Goal: Information Seeking & Learning: Learn about a topic

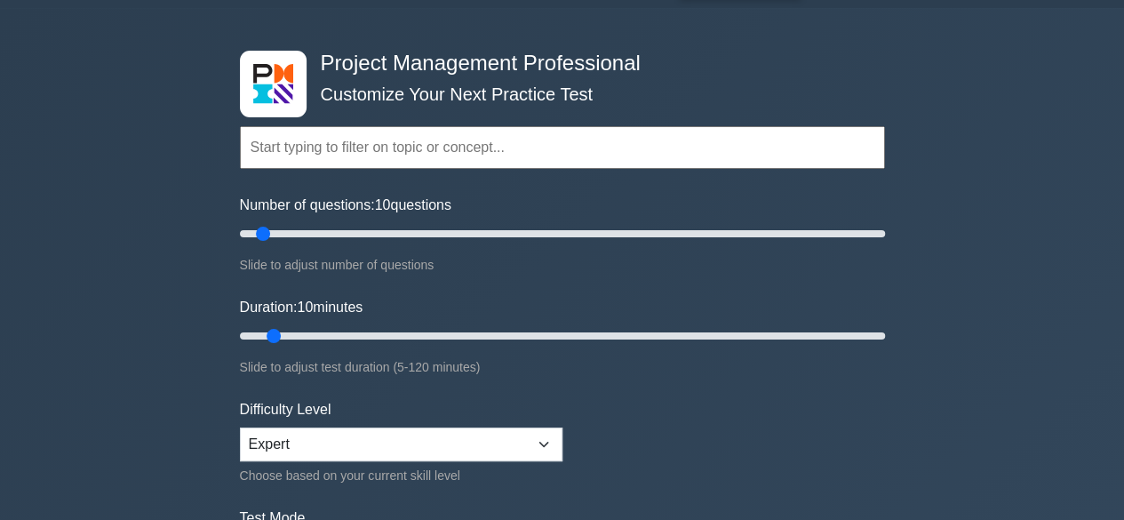
scroll to position [89, 0]
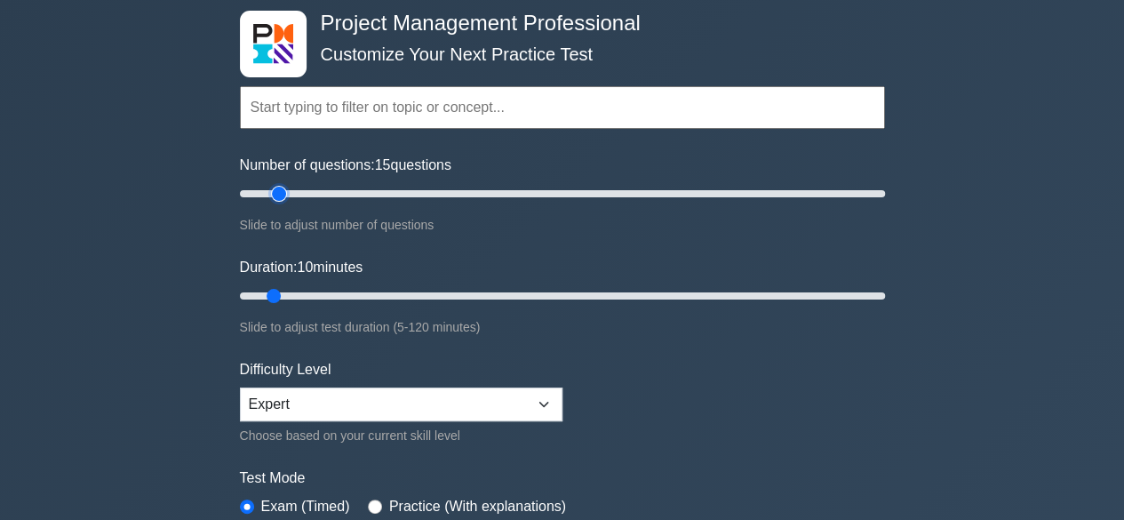
click at [286, 195] on input "Number of questions: 15 questions" at bounding box center [562, 193] width 645 height 21
click at [299, 195] on input "Number of questions: 15 questions" at bounding box center [562, 193] width 645 height 21
type input "25"
click at [311, 195] on input "Number of questions: 20 questions" at bounding box center [562, 193] width 645 height 21
click at [293, 296] on input "Duration: 10 minutes" at bounding box center [562, 295] width 645 height 21
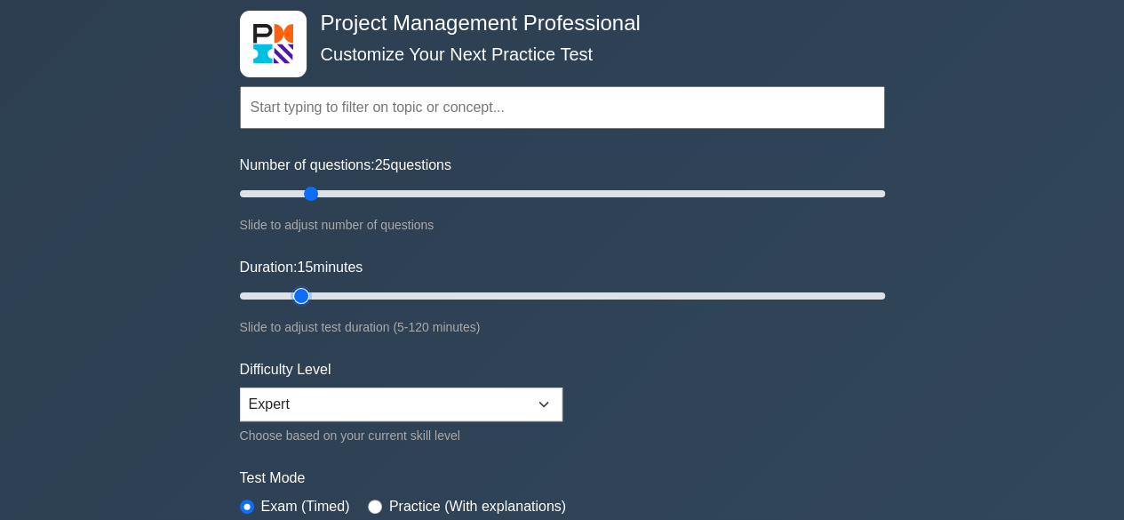
click at [313, 292] on input "Duration: 15 minutes" at bounding box center [562, 295] width 645 height 21
type input "20"
click at [320, 292] on input "Duration: 15 minutes" at bounding box center [562, 295] width 645 height 21
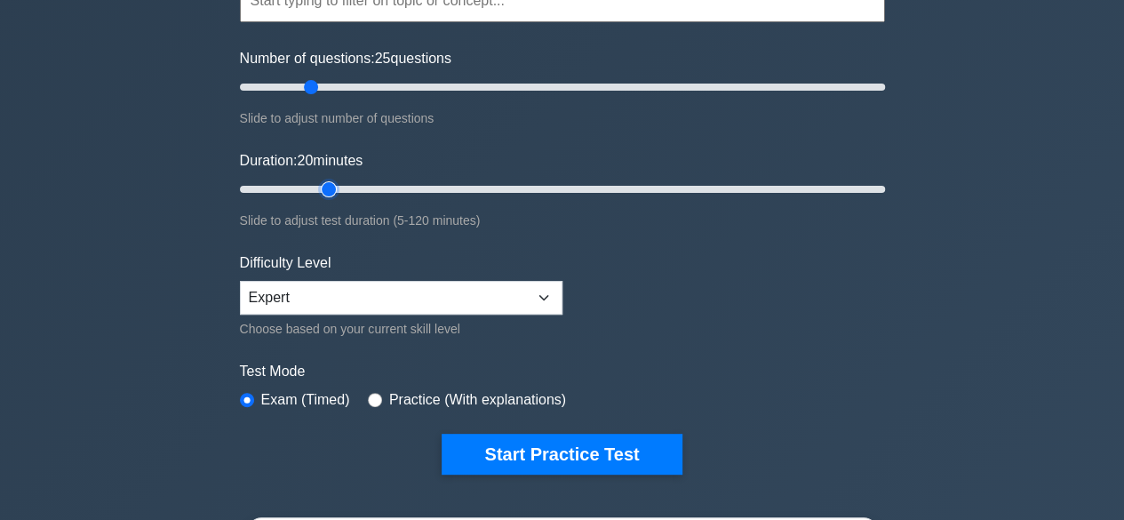
scroll to position [266, 0]
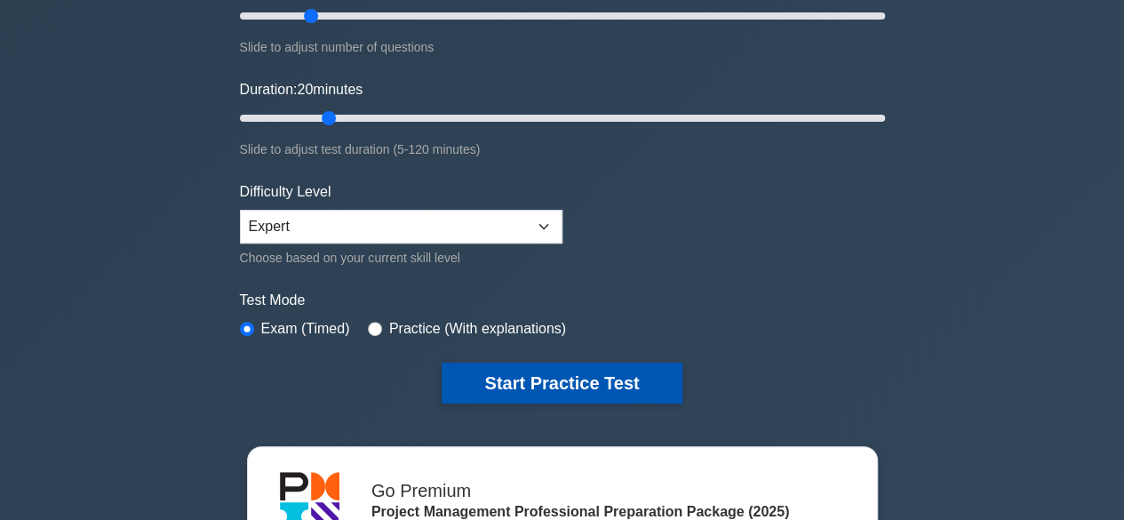
click at [515, 374] on button "Start Practice Test" at bounding box center [561, 382] width 240 height 41
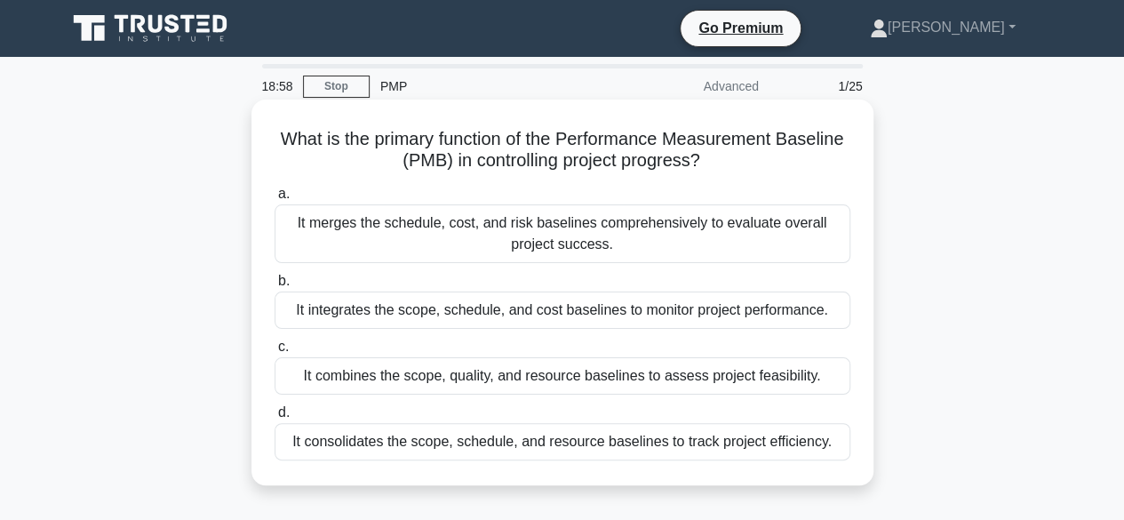
click at [475, 240] on div "It merges the schedule, cost, and risk baselines comprehensively to evaluate ov…" at bounding box center [562, 233] width 576 height 59
click at [274, 200] on input "a. It merges the schedule, cost, and risk baselines comprehensively to evaluate…" at bounding box center [274, 194] width 0 height 12
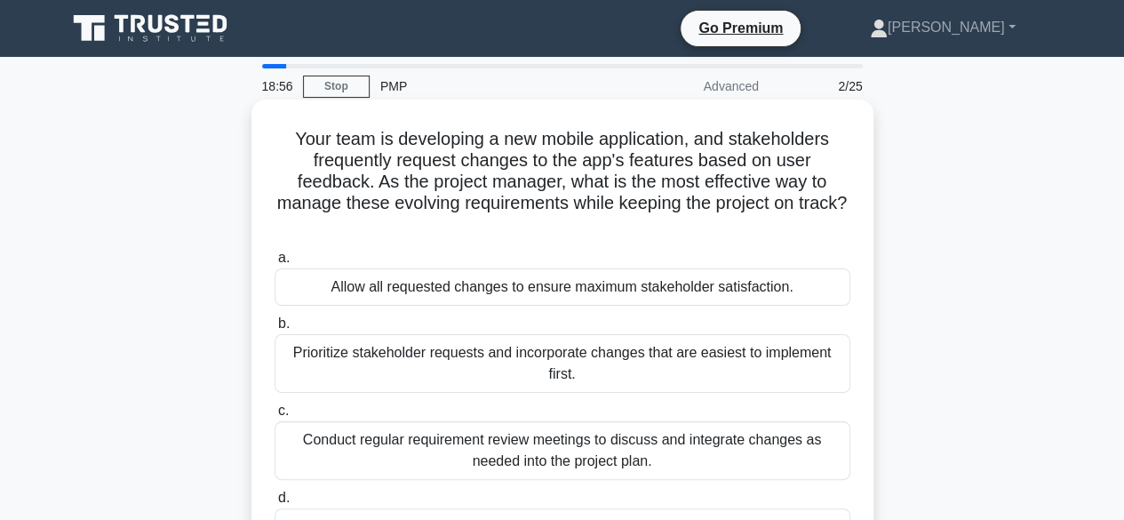
click at [473, 361] on div "Prioritize stakeholder requests and incorporate changes that are easiest to imp…" at bounding box center [562, 363] width 576 height 59
click at [274, 330] on input "b. Prioritize stakeholder requests and incorporate changes that are easiest to …" at bounding box center [274, 324] width 0 height 12
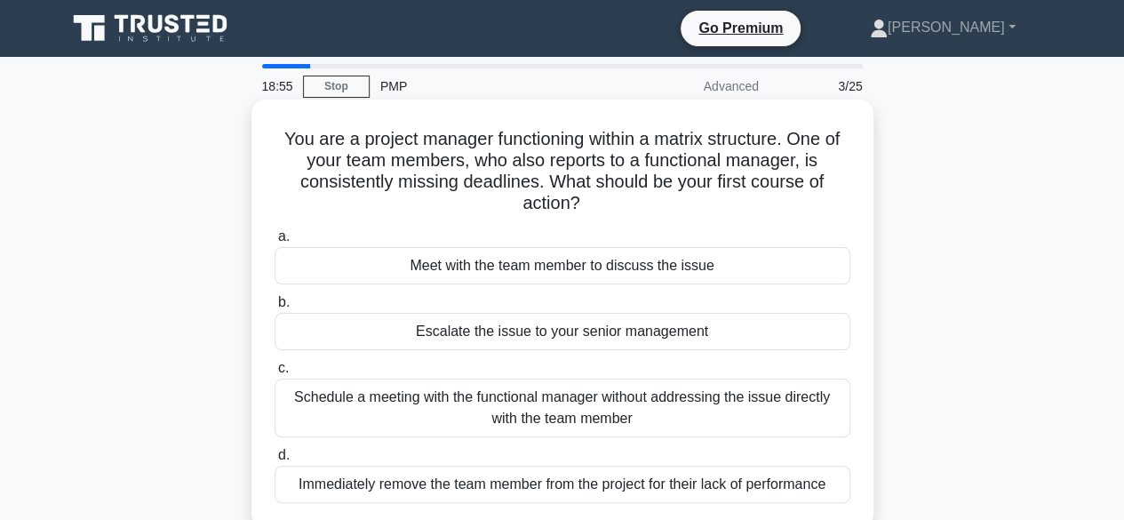
click at [487, 349] on div "Escalate the issue to your senior management" at bounding box center [562, 331] width 576 height 37
click at [274, 308] on input "b. Escalate the issue to your senior management" at bounding box center [274, 303] width 0 height 12
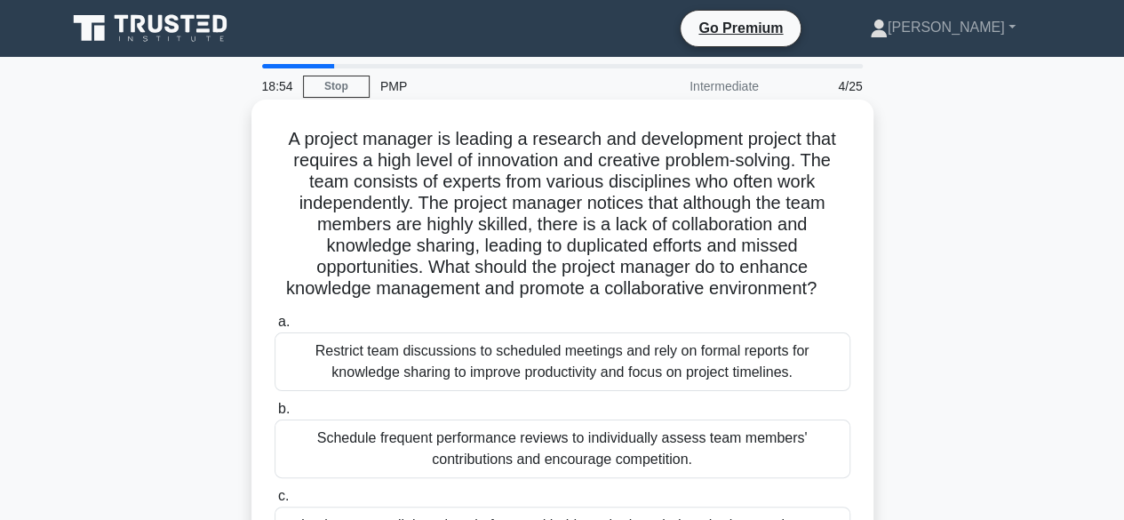
click at [478, 379] on div "Restrict team discussions to scheduled meetings and rely on formal reports for …" at bounding box center [562, 361] width 576 height 59
click at [274, 328] on input "a. Restrict team discussions to scheduled meetings and rely on formal reports f…" at bounding box center [274, 322] width 0 height 12
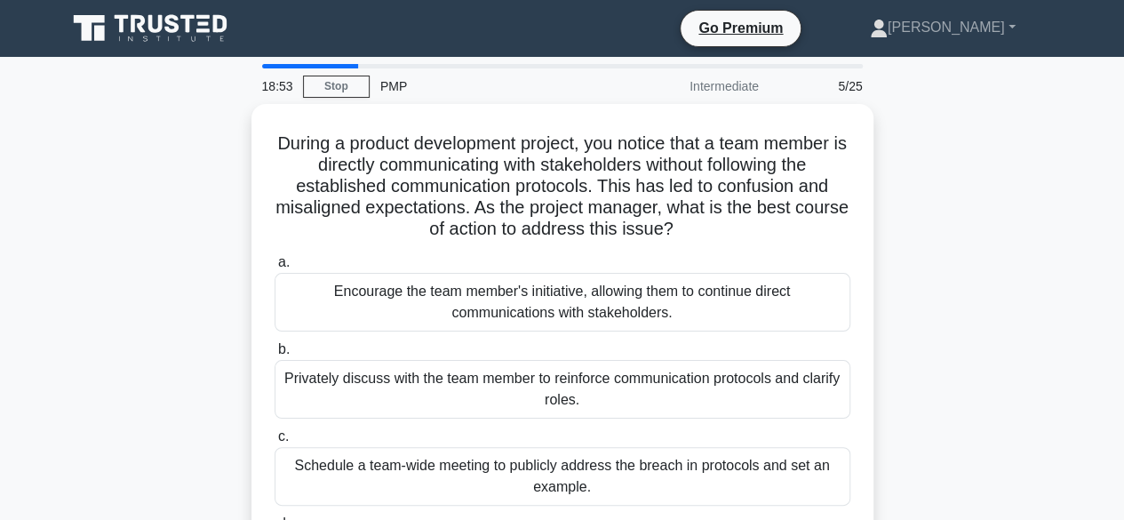
click at [478, 379] on div "Privately discuss with the team member to reinforce communication protocols and…" at bounding box center [562, 389] width 576 height 59
click at [274, 355] on input "b. Privately discuss with the team member to reinforce communication protocols …" at bounding box center [274, 350] width 0 height 12
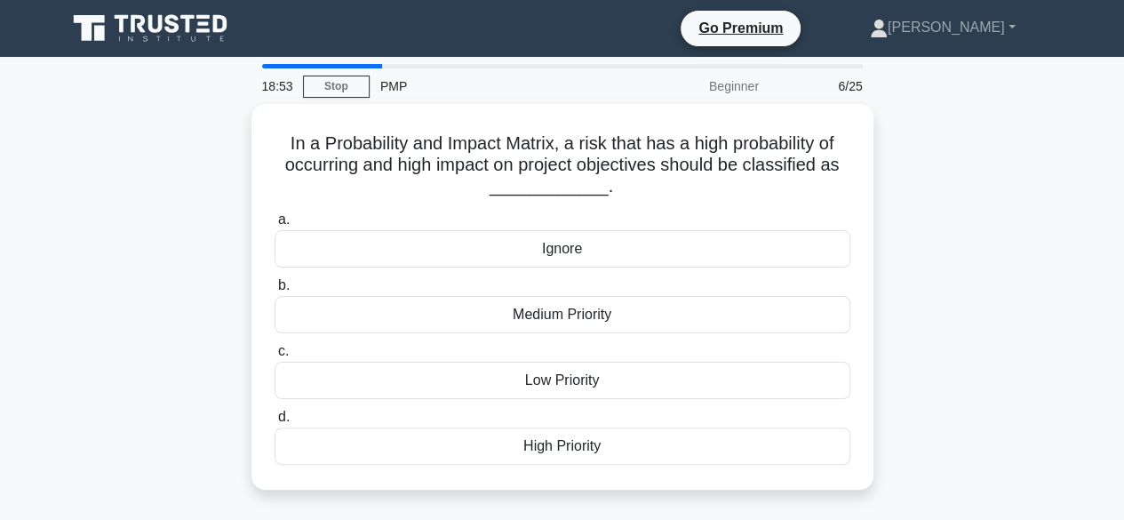
click at [478, 379] on div "Low Priority" at bounding box center [562, 379] width 576 height 37
click at [274, 357] on input "c. Low Priority" at bounding box center [274, 352] width 0 height 12
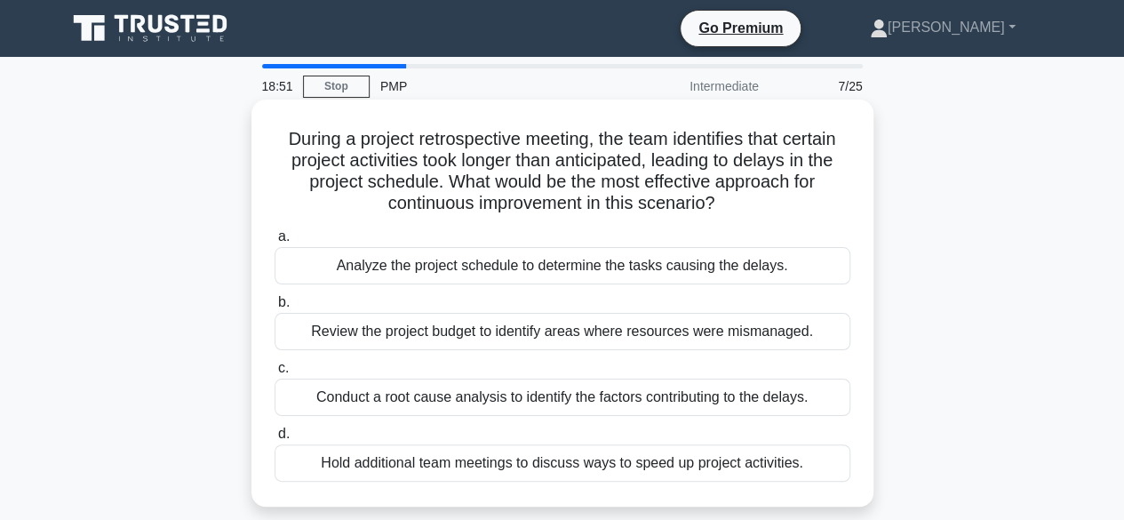
click at [487, 334] on div "Review the project budget to identify areas where resources were mismanaged." at bounding box center [562, 331] width 576 height 37
click at [274, 308] on input "b. Review the project budget to identify areas where resources were mismanaged." at bounding box center [274, 303] width 0 height 12
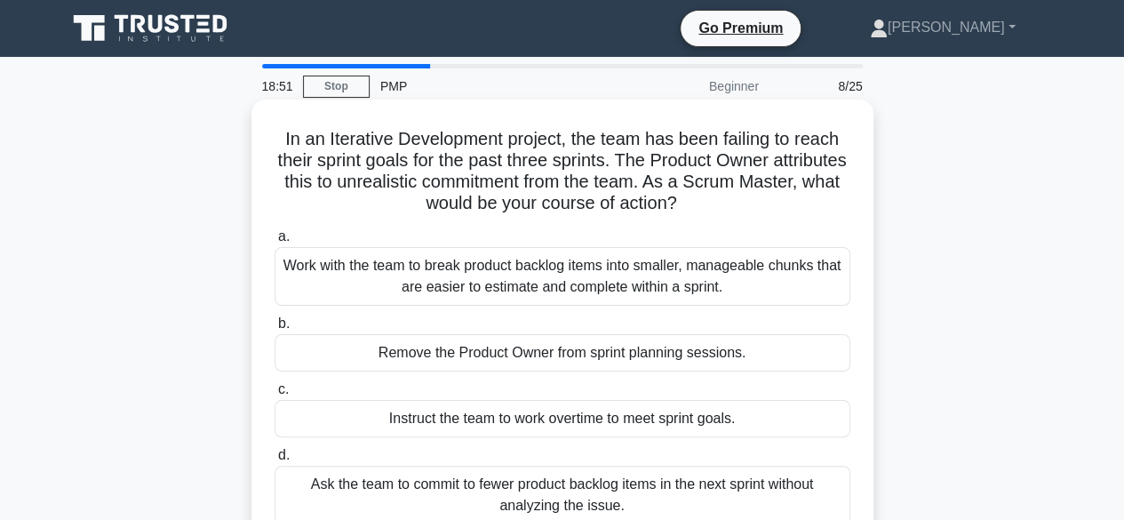
click at [485, 360] on div "Remove the Product Owner from sprint planning sessions." at bounding box center [562, 352] width 576 height 37
click at [519, 357] on div "Remove the Product Owner from sprint planning sessions." at bounding box center [562, 352] width 576 height 37
click at [274, 330] on input "b. Remove the Product Owner from sprint planning sessions." at bounding box center [274, 324] width 0 height 12
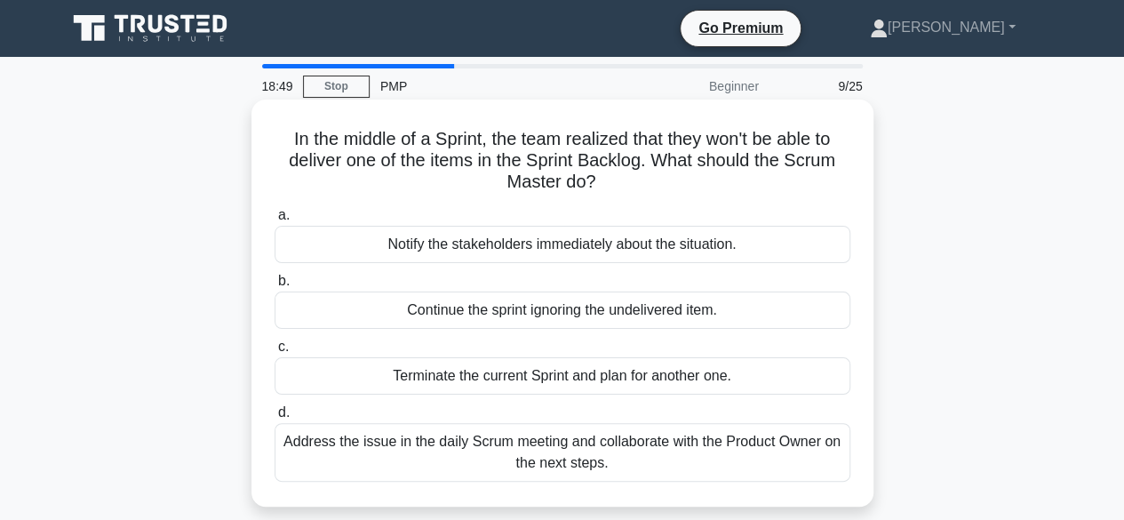
click at [498, 377] on div "Terminate the current Sprint and plan for another one." at bounding box center [562, 375] width 576 height 37
click at [274, 353] on input "c. Terminate the current Sprint and plan for another one." at bounding box center [274, 347] width 0 height 12
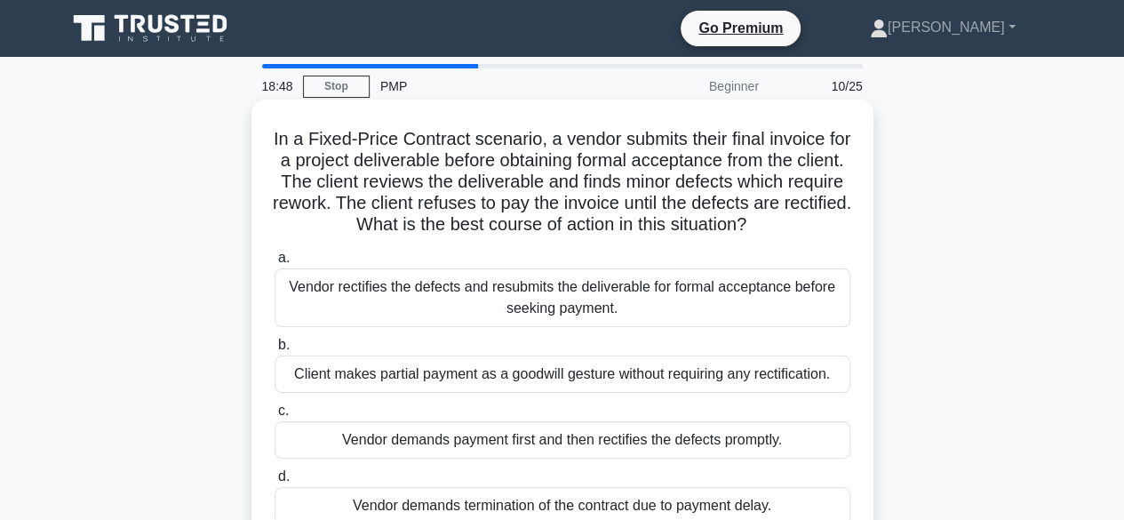
click at [499, 377] on div "Client makes partial payment as a goodwill gesture without requiring any rectif…" at bounding box center [562, 373] width 576 height 37
click at [274, 351] on input "b. Client makes partial payment as a goodwill gesture without requiring any rec…" at bounding box center [274, 345] width 0 height 12
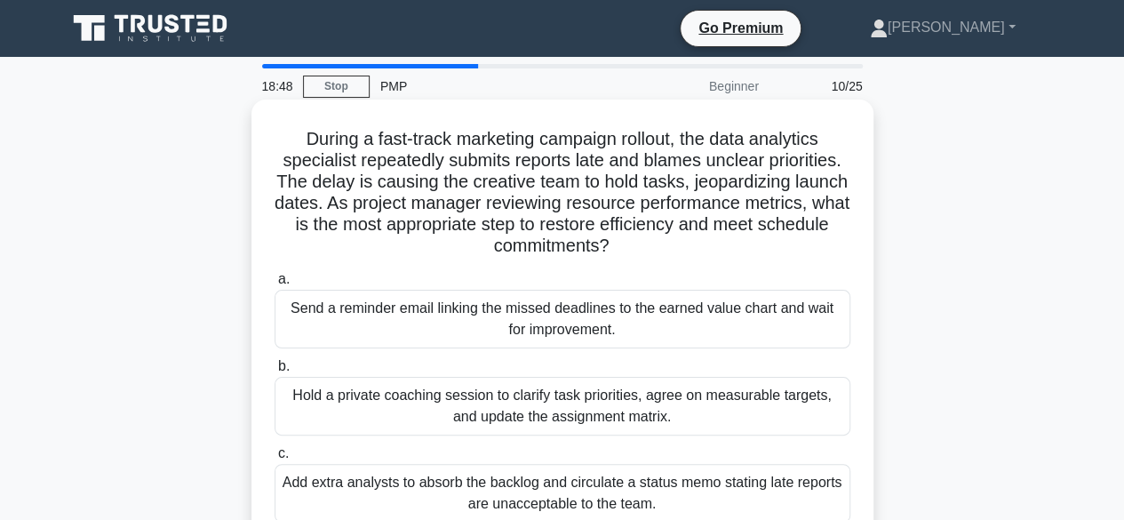
click at [503, 403] on div "Hold a private coaching session to clarify task priorities, agree on measurable…" at bounding box center [562, 406] width 576 height 59
click at [274, 372] on input "b. Hold a private coaching session to clarify task priorities, agree on measura…" at bounding box center [274, 367] width 0 height 12
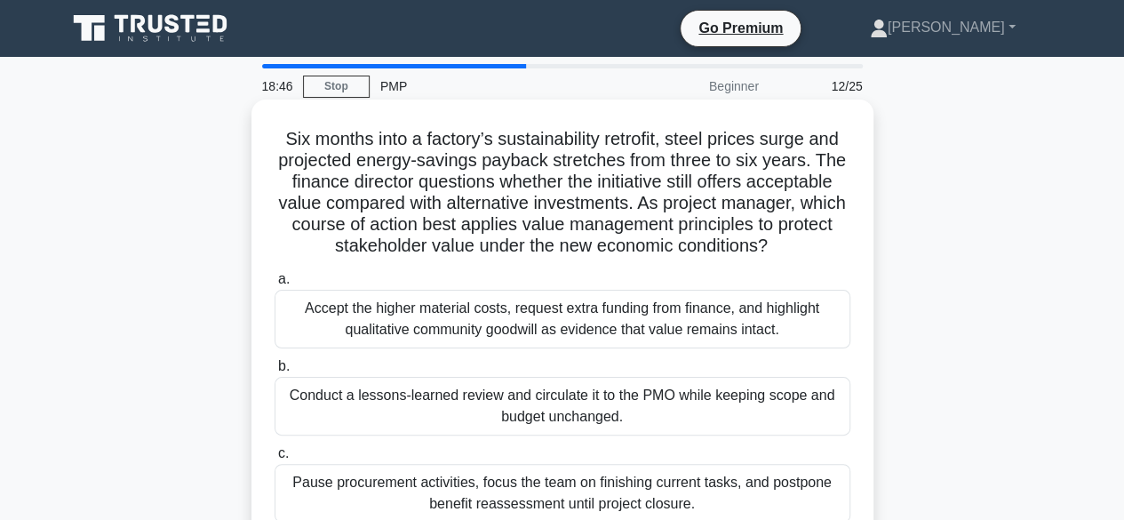
click at [504, 403] on div "Conduct a lessons-learned review and circulate it to the PMO while keeping scop…" at bounding box center [562, 406] width 576 height 59
click at [274, 372] on input "b. Conduct a lessons-learned review and circulate it to the PMO while keeping s…" at bounding box center [274, 367] width 0 height 12
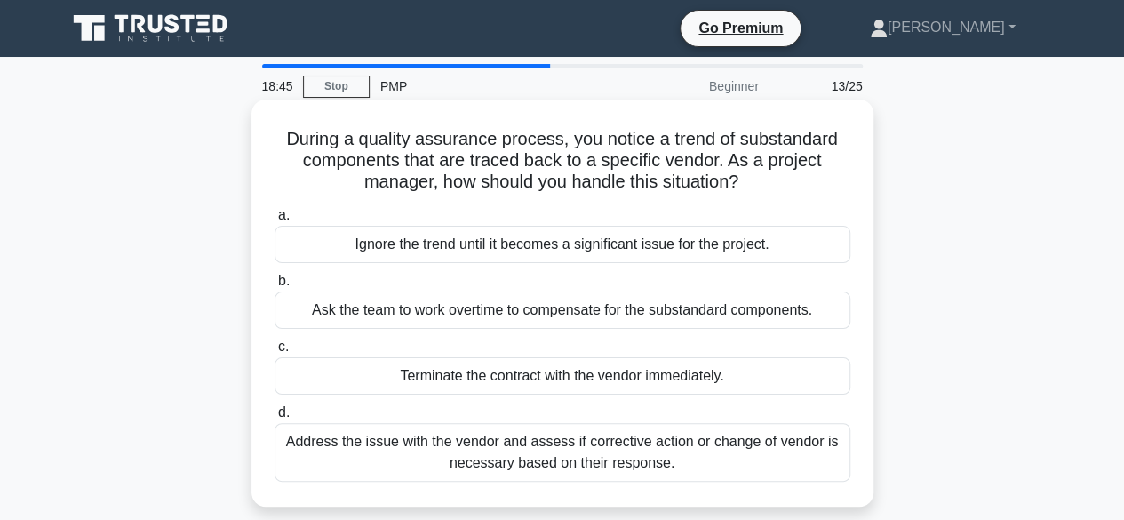
click at [513, 385] on div "Terminate the contract with the vendor immediately." at bounding box center [562, 375] width 576 height 37
click at [274, 353] on input "c. Terminate the contract with the vendor immediately." at bounding box center [274, 347] width 0 height 12
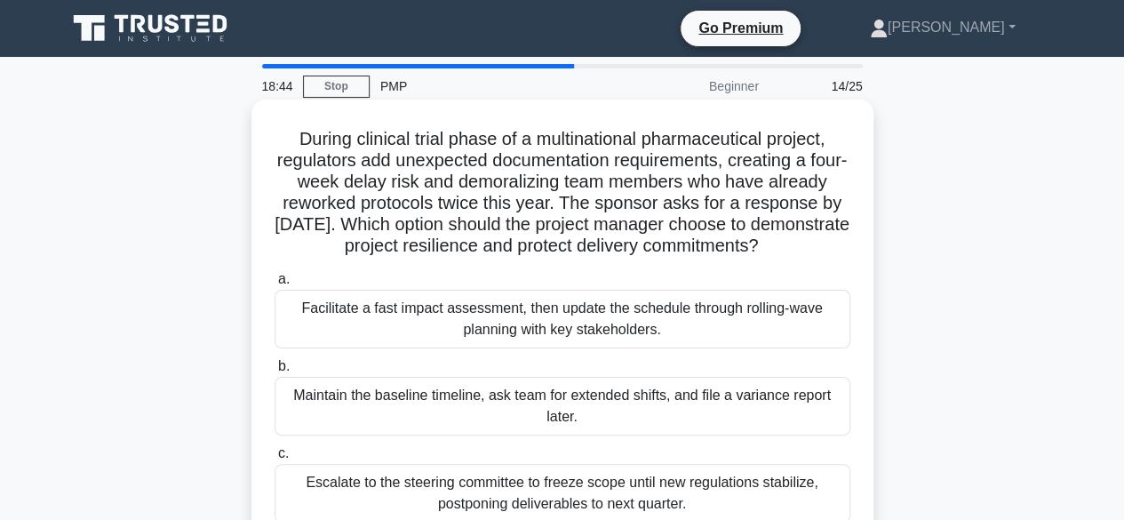
click at [501, 411] on div "Maintain the baseline timeline, ask team for extended shifts, and file a varian…" at bounding box center [562, 406] width 576 height 59
click at [274, 372] on input "b. Maintain the baseline timeline, ask team for extended shifts, and file a var…" at bounding box center [274, 367] width 0 height 12
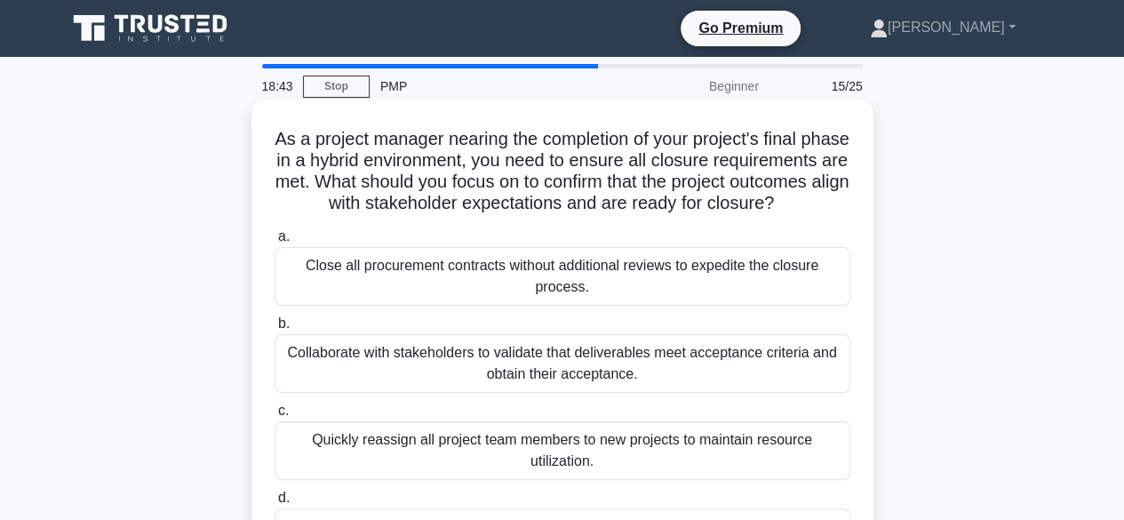
click at [516, 373] on div "Collaborate with stakeholders to validate that deliverables meet acceptance cri…" at bounding box center [562, 363] width 576 height 59
click at [274, 330] on input "b. Collaborate with stakeholders to validate that deliverables meet acceptance …" at bounding box center [274, 324] width 0 height 12
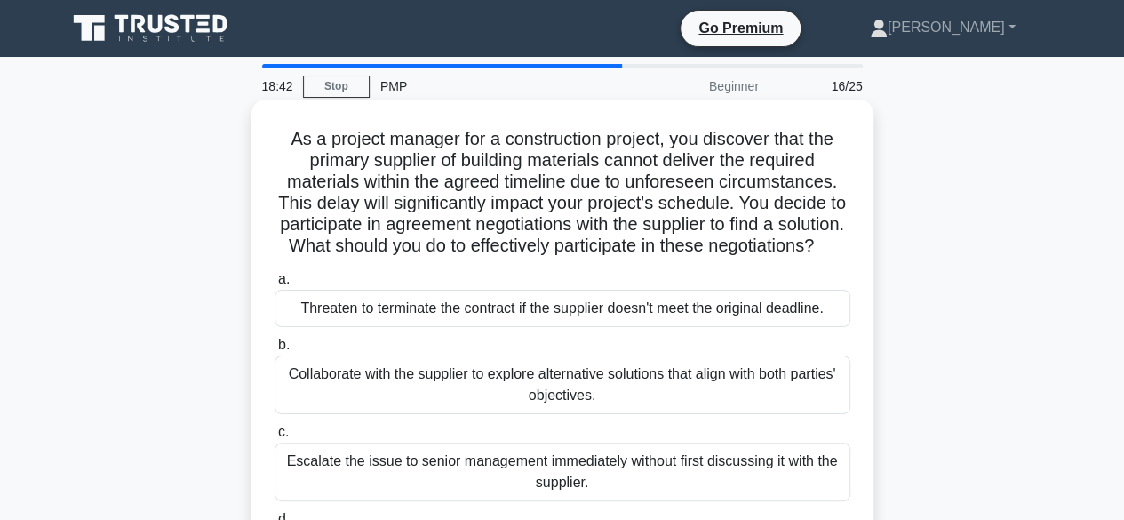
click at [483, 412] on div "Collaborate with the supplier to explore alternative solutions that align with …" at bounding box center [562, 384] width 576 height 59
click at [274, 351] on input "b. Collaborate with the supplier to explore alternative solutions that align wi…" at bounding box center [274, 345] width 0 height 12
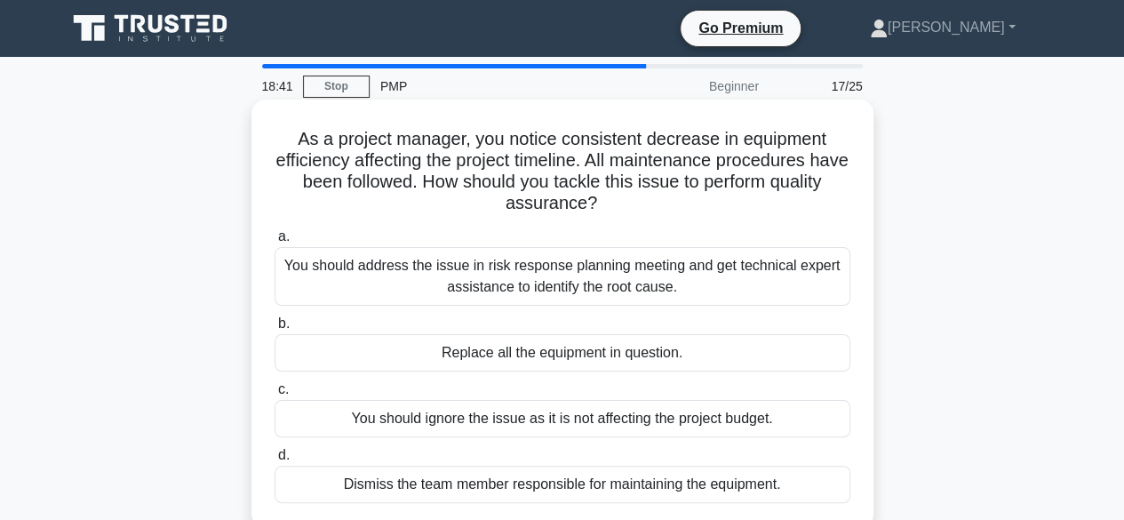
click at [480, 415] on div "You should ignore the issue as it is not affecting the project budget." at bounding box center [562, 418] width 576 height 37
click at [274, 395] on input "c. You should ignore the issue as it is not affecting the project budget." at bounding box center [274, 390] width 0 height 12
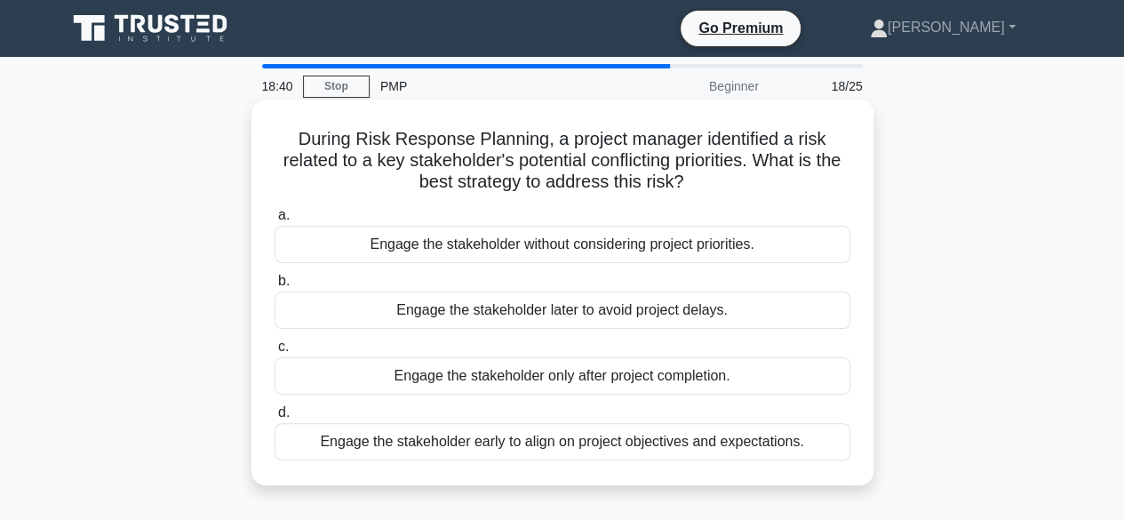
click at [476, 449] on div "Engage the stakeholder early to align on project objectives and expectations." at bounding box center [562, 441] width 576 height 37
click at [274, 418] on input "d. Engage the stakeholder early to align on project objectives and expectations." at bounding box center [274, 413] width 0 height 12
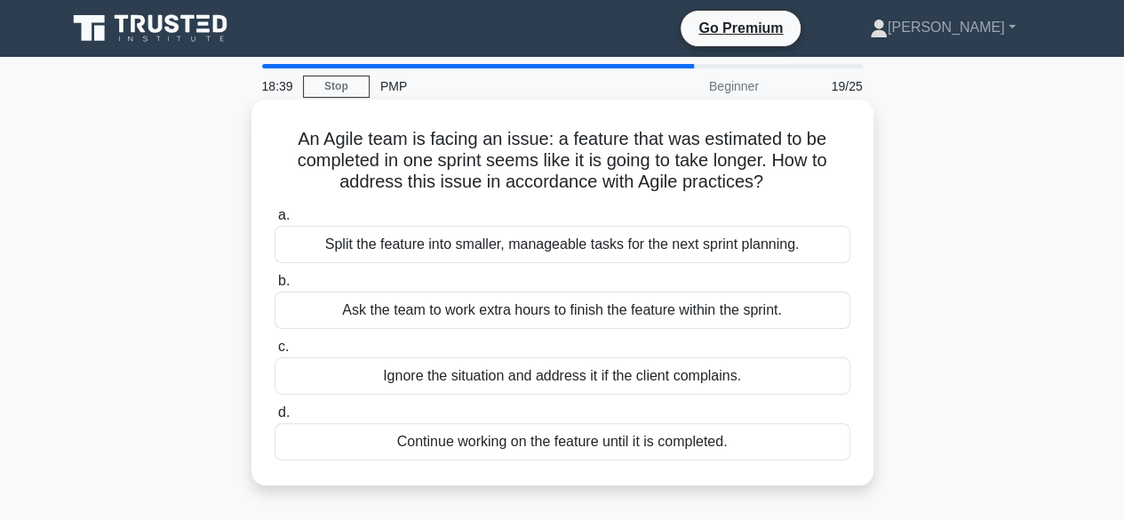
click at [509, 377] on div "Ignore the situation and address it if the client complains." at bounding box center [562, 375] width 576 height 37
click at [274, 353] on input "c. Ignore the situation and address it if the client complains." at bounding box center [274, 347] width 0 height 12
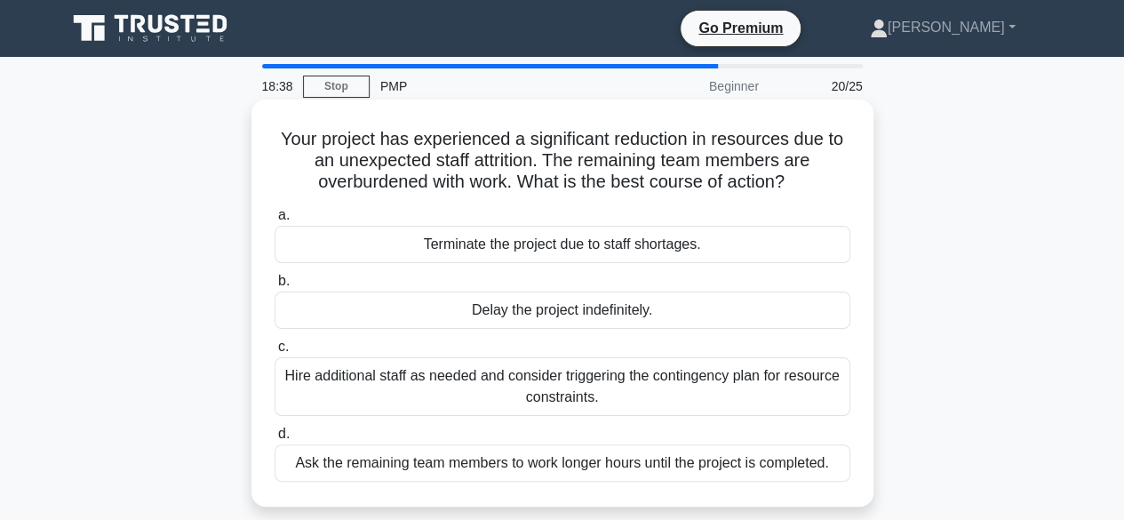
click at [503, 321] on div "Delay the project indefinitely." at bounding box center [562, 309] width 576 height 37
click at [274, 287] on input "b. Delay the project indefinitely." at bounding box center [274, 281] width 0 height 12
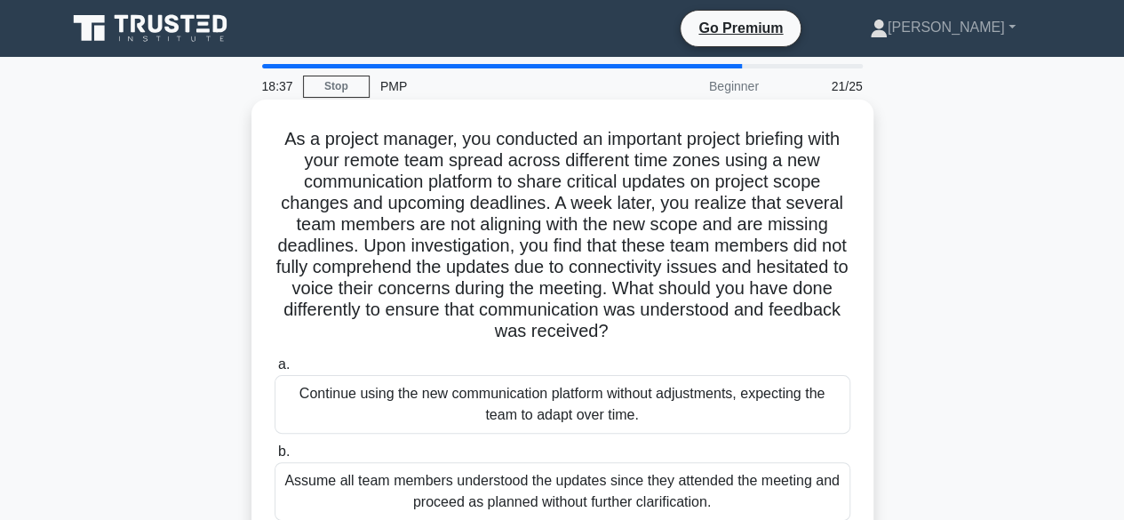
click at [497, 393] on div "Continue using the new communication platform without adjustments, expecting th…" at bounding box center [562, 404] width 576 height 59
click at [274, 370] on input "a. Continue using the new communication platform without adjustments, expecting…" at bounding box center [274, 365] width 0 height 12
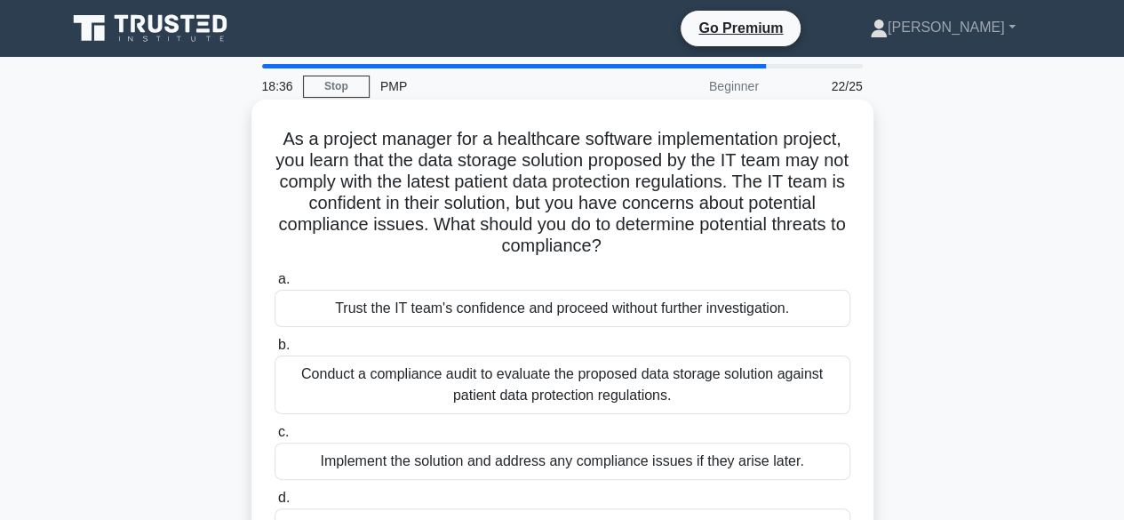
click at [500, 392] on div "Conduct a compliance audit to evaluate the proposed data storage solution again…" at bounding box center [562, 384] width 576 height 59
click at [274, 351] on input "b. Conduct a compliance audit to evaluate the proposed data storage solution ag…" at bounding box center [274, 345] width 0 height 12
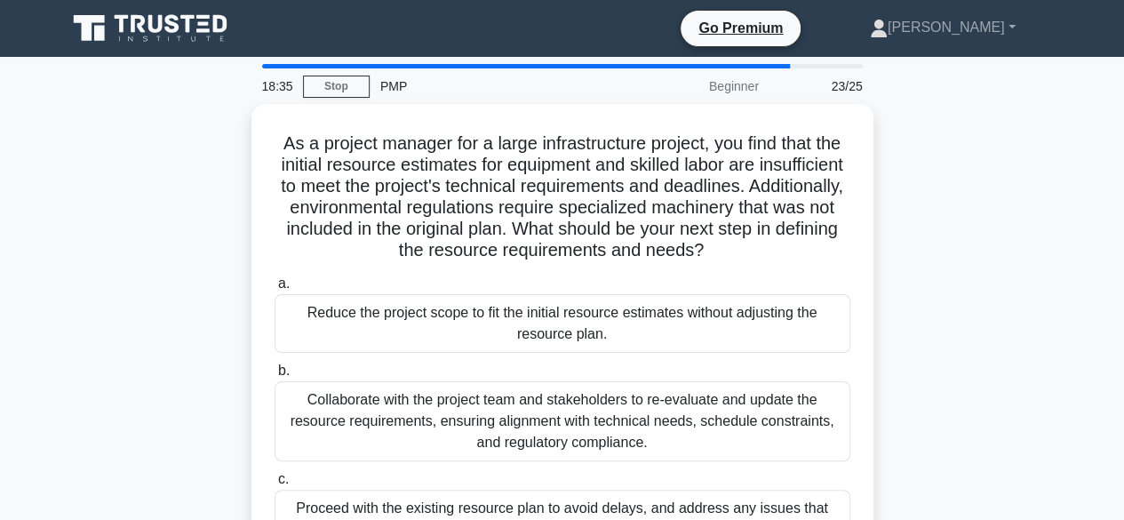
click at [497, 399] on div "Collaborate with the project team and stakeholders to re-evaluate and update th…" at bounding box center [562, 421] width 576 height 80
click at [274, 377] on input "b. Collaborate with the project team and stakeholders to re-evaluate and update…" at bounding box center [274, 371] width 0 height 12
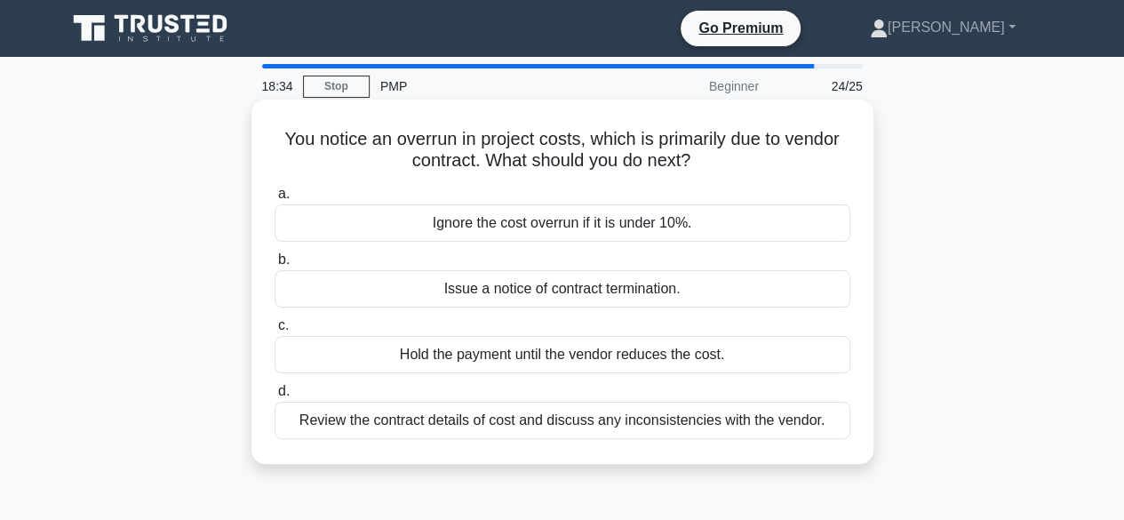
click at [513, 357] on div "Hold the payment until the vendor reduces the cost." at bounding box center [562, 354] width 576 height 37
click at [274, 331] on input "c. Hold the payment until the vendor reduces the cost." at bounding box center [274, 326] width 0 height 12
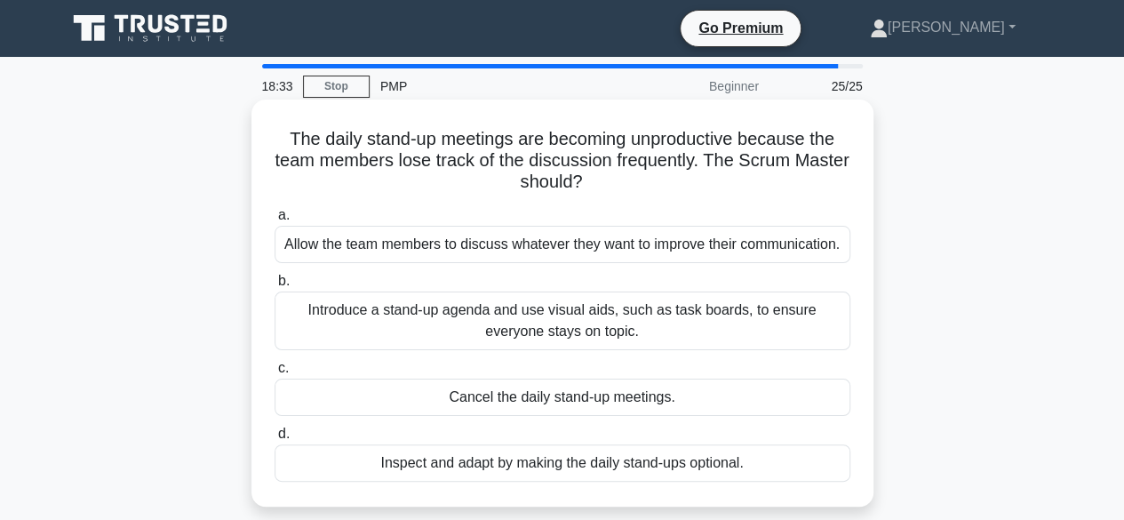
click at [516, 401] on div "Cancel the daily stand-up meetings." at bounding box center [562, 396] width 576 height 37
click at [274, 374] on input "c. Cancel the daily stand-up meetings." at bounding box center [274, 368] width 0 height 12
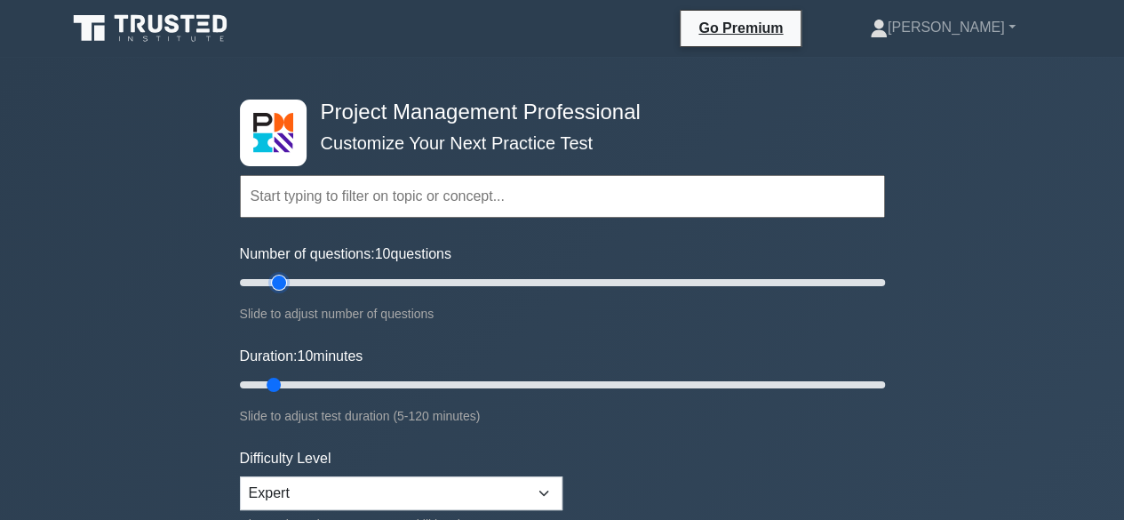
click at [286, 285] on input "Number of questions: 10 questions" at bounding box center [562, 282] width 645 height 21
type input "20"
click at [297, 278] on input "Number of questions: 15 questions" at bounding box center [562, 282] width 645 height 21
click at [377, 200] on input "text" at bounding box center [562, 196] width 645 height 43
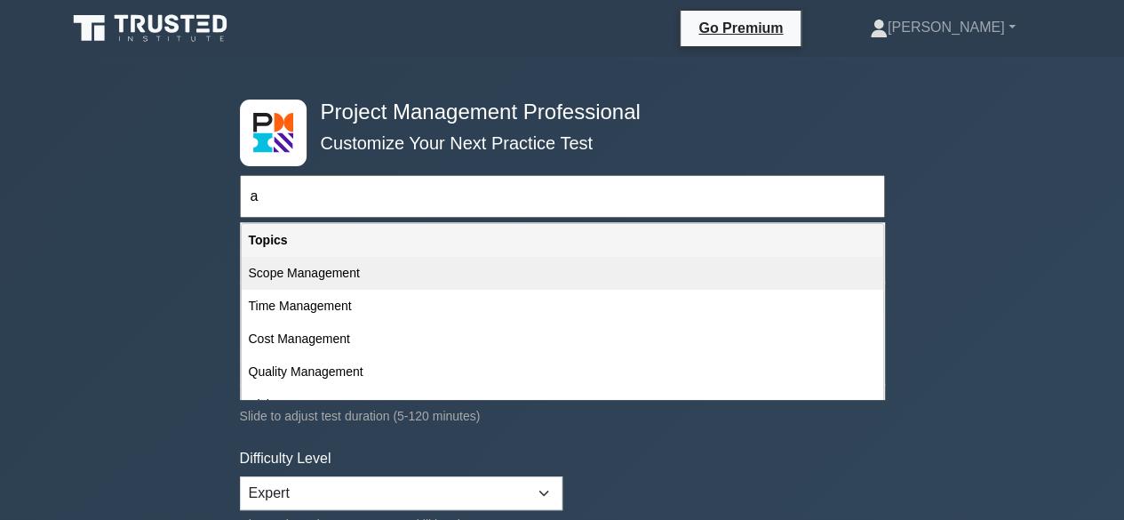
click at [401, 284] on div "Scope Management" at bounding box center [562, 273] width 641 height 33
type input "Scope Management"
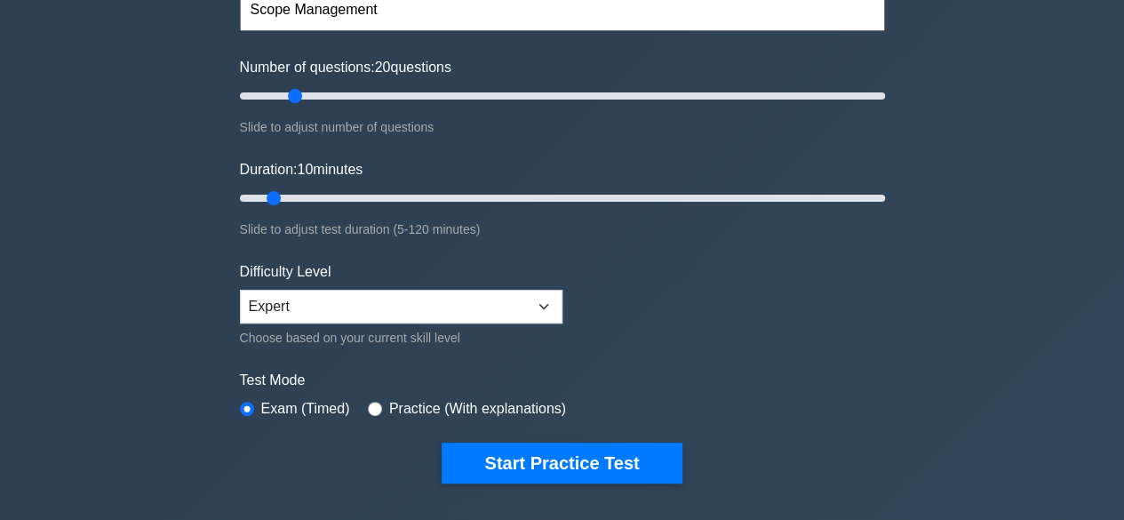
scroll to position [266, 0]
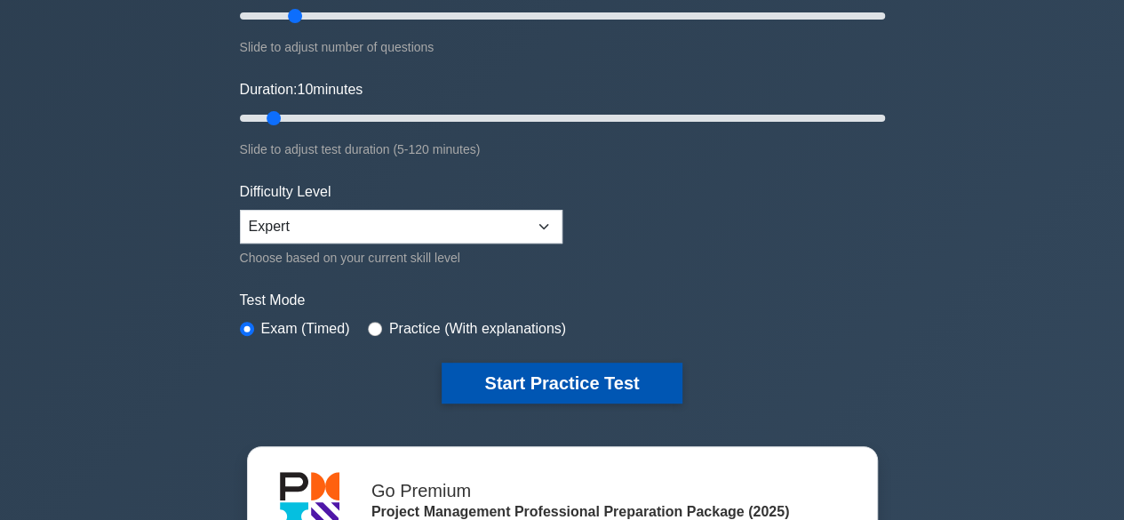
click at [479, 379] on button "Start Practice Test" at bounding box center [561, 382] width 240 height 41
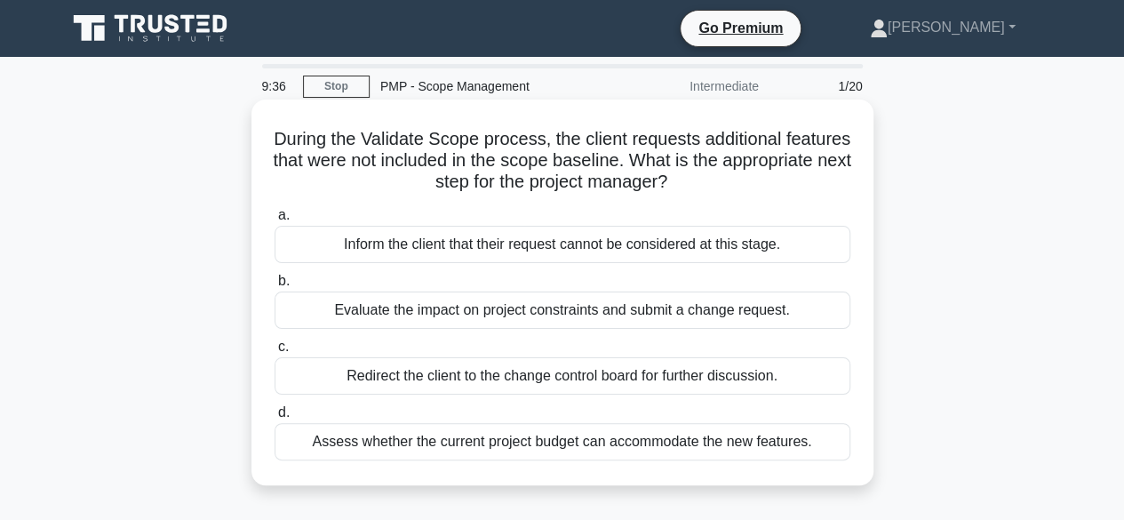
click at [576, 323] on div "Evaluate the impact on project constraints and submit a change request." at bounding box center [562, 309] width 576 height 37
click at [274, 287] on input "b. Evaluate the impact on project constraints and submit a change request." at bounding box center [274, 281] width 0 height 12
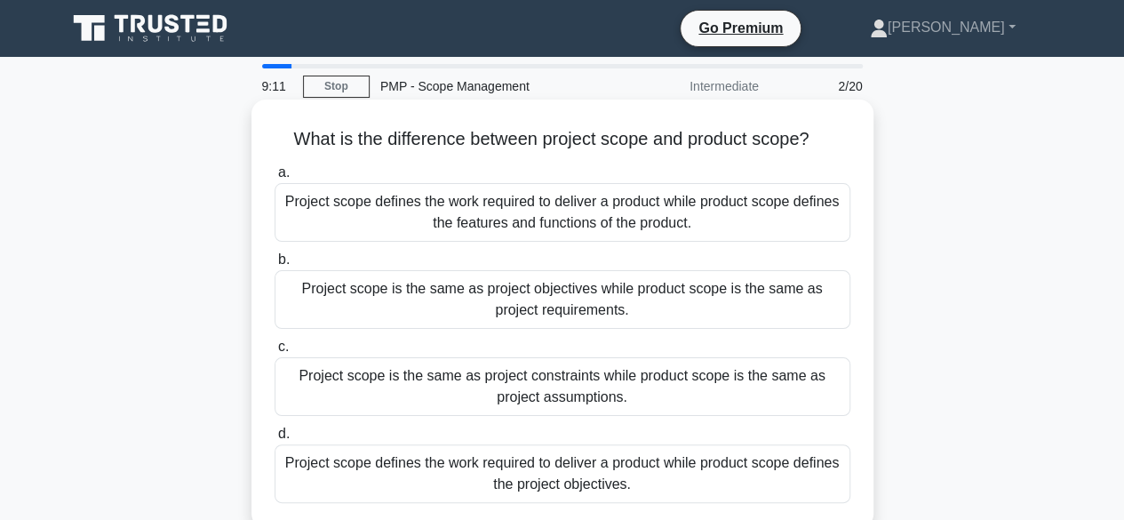
click at [612, 225] on div "Project scope defines the work required to deliver a product while product scop…" at bounding box center [562, 212] width 576 height 59
click at [274, 179] on input "a. Project scope defines the work required to deliver a product while product s…" at bounding box center [274, 173] width 0 height 12
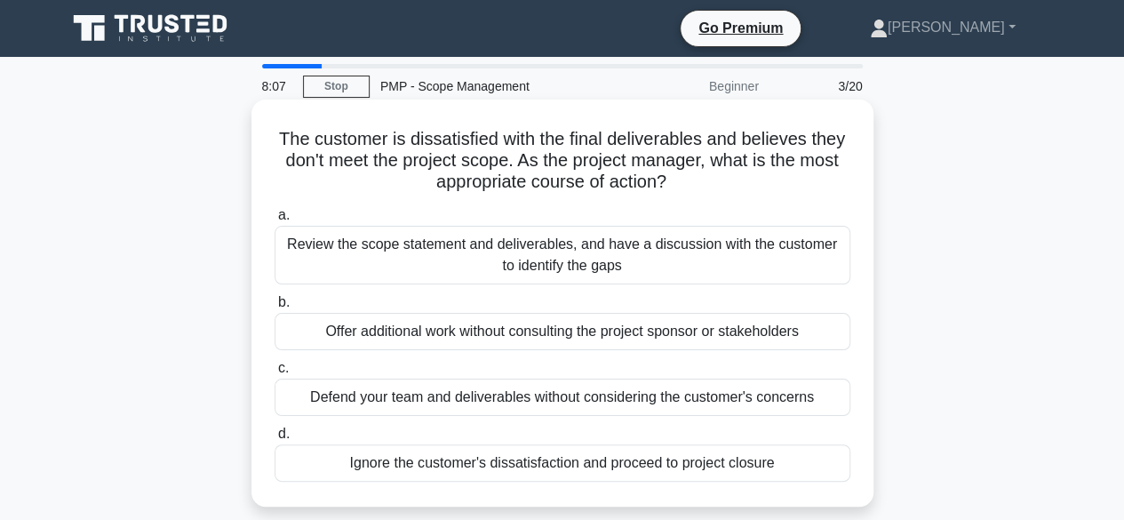
click at [652, 258] on div "Review the scope statement and deliverables, and have a discussion with the cus…" at bounding box center [562, 255] width 576 height 59
click at [274, 221] on input "a. Review the scope statement and deliverables, and have a discussion with the …" at bounding box center [274, 216] width 0 height 12
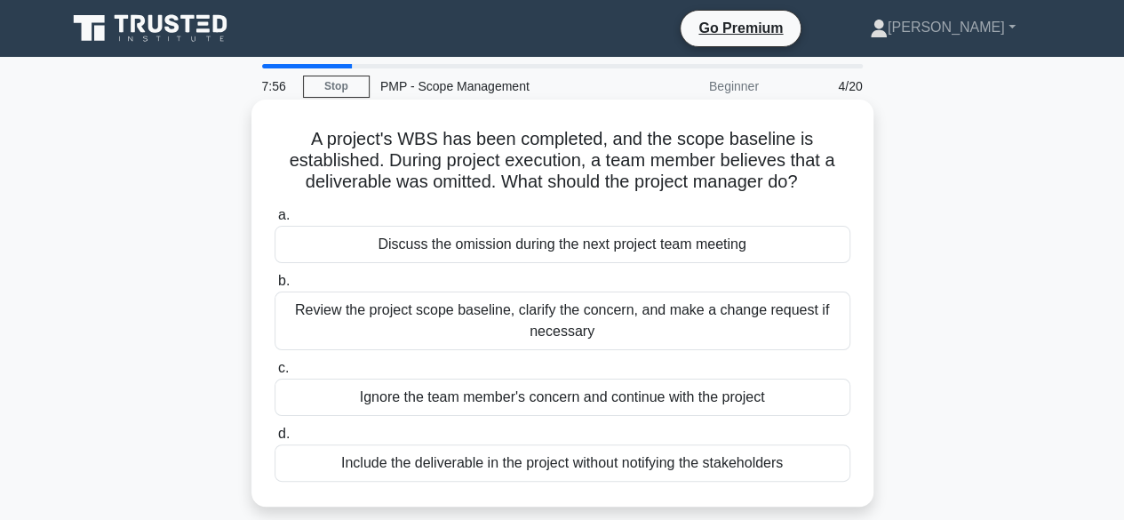
click at [611, 327] on div "Review the project scope baseline, clarify the concern, and make a change reque…" at bounding box center [562, 320] width 576 height 59
click at [274, 287] on input "b. Review the project scope baseline, clarify the concern, and make a change re…" at bounding box center [274, 281] width 0 height 12
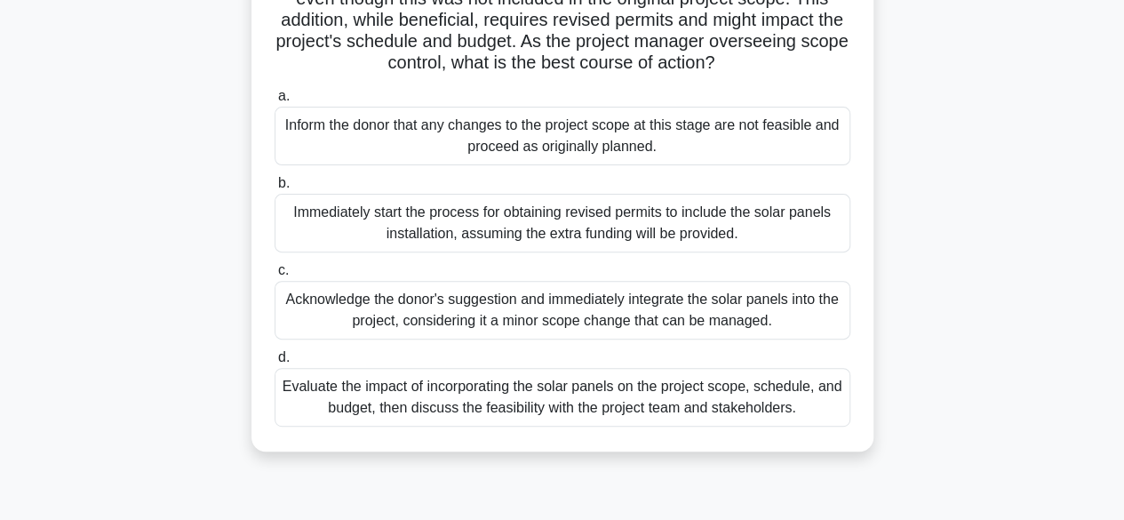
scroll to position [178, 0]
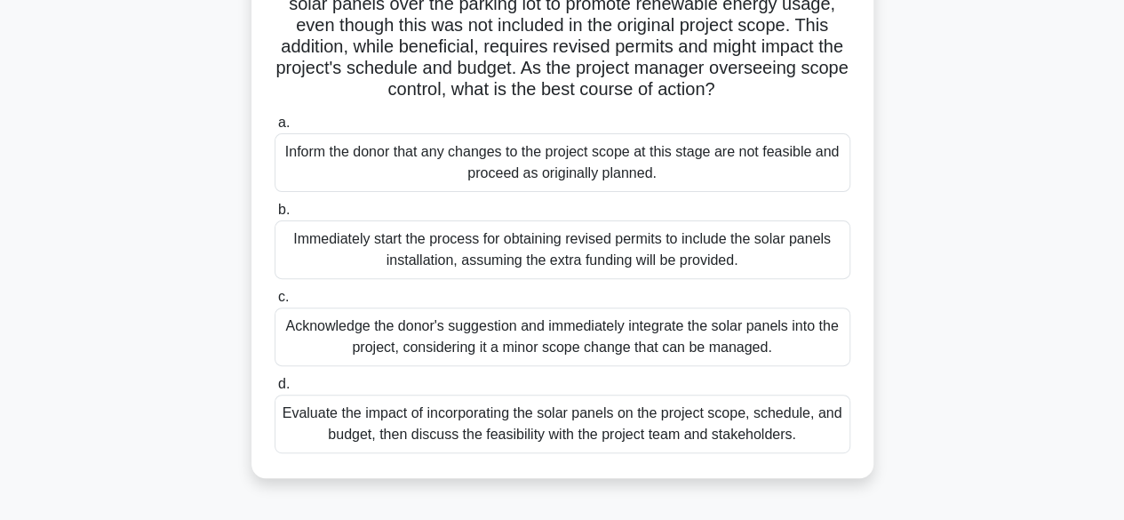
click at [544, 441] on div "Evaluate the impact of incorporating the solar panels on the project scope, sch…" at bounding box center [562, 423] width 576 height 59
click at [274, 390] on input "d. Evaluate the impact of incorporating the solar panels on the project scope, …" at bounding box center [274, 384] width 0 height 12
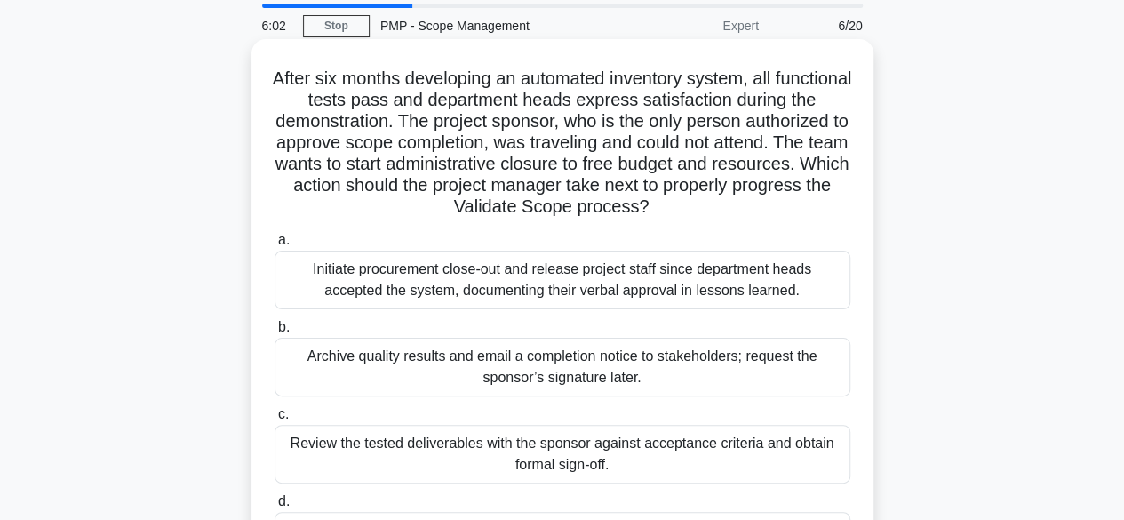
scroll to position [89, 0]
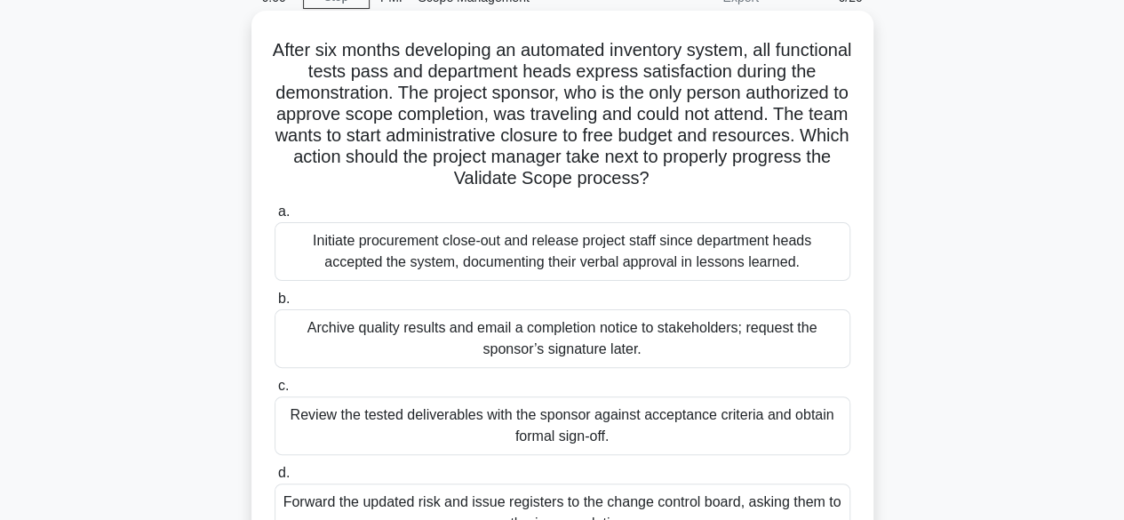
click at [698, 266] on div "Initiate procurement close-out and release project staff since department heads…" at bounding box center [562, 251] width 576 height 59
click at [274, 218] on input "a. Initiate procurement close-out and release project staff since department he…" at bounding box center [274, 212] width 0 height 12
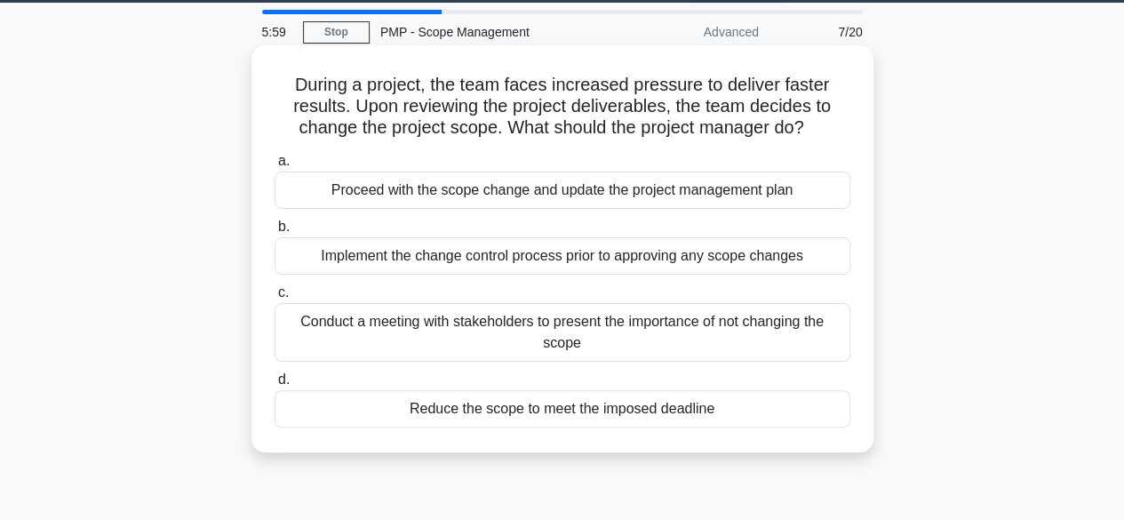
scroll to position [0, 0]
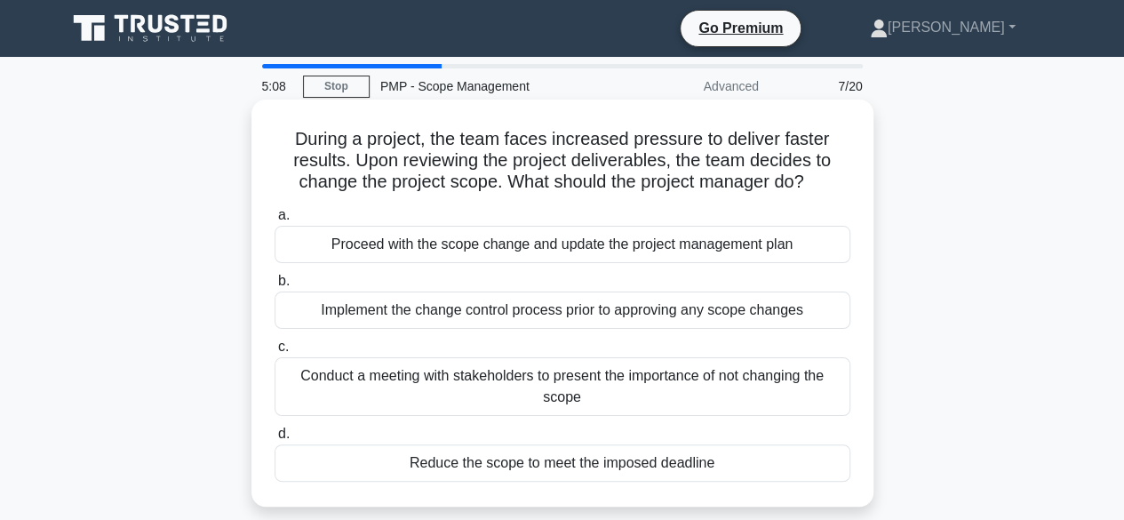
click at [603, 246] on div "Proceed with the scope change and update the project management plan" at bounding box center [562, 244] width 576 height 37
click at [274, 221] on input "a. Proceed with the scope change and update the project management plan" at bounding box center [274, 216] width 0 height 12
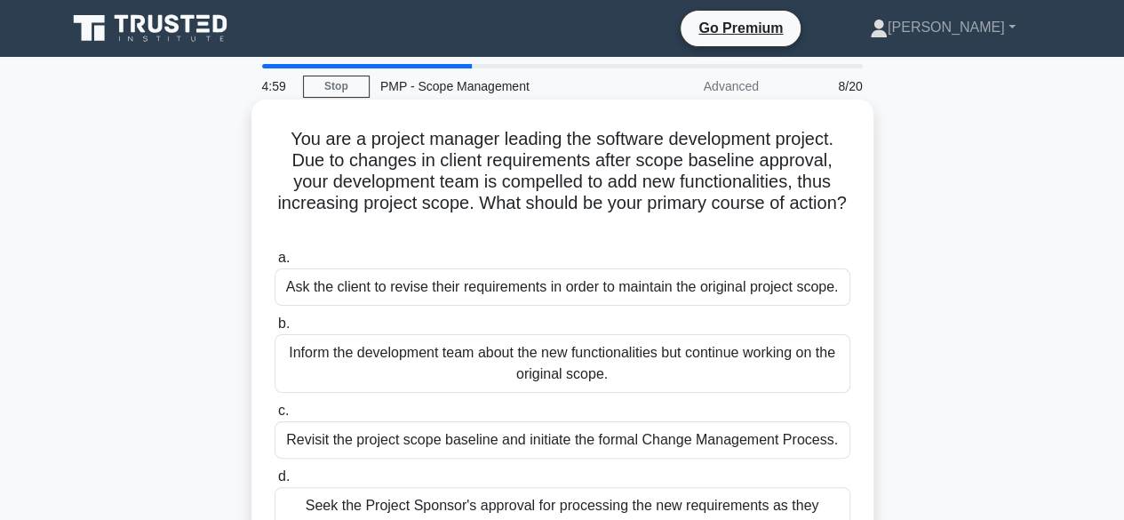
scroll to position [89, 0]
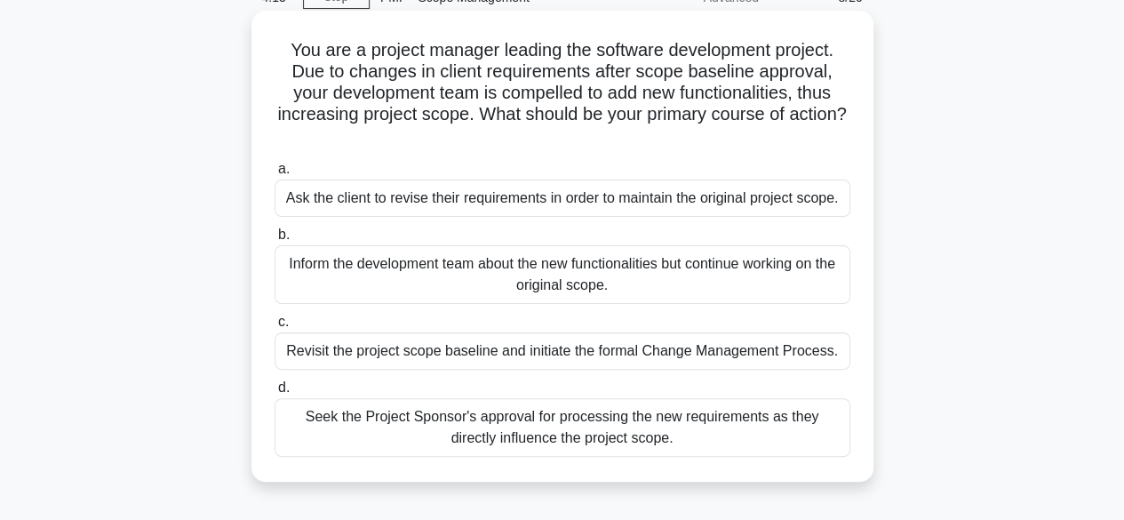
click at [643, 290] on div "Inform the development team about the new functionalities but continue working …" at bounding box center [562, 274] width 576 height 59
click at [274, 241] on input "b. Inform the development team about the new functionalities but continue worki…" at bounding box center [274, 235] width 0 height 12
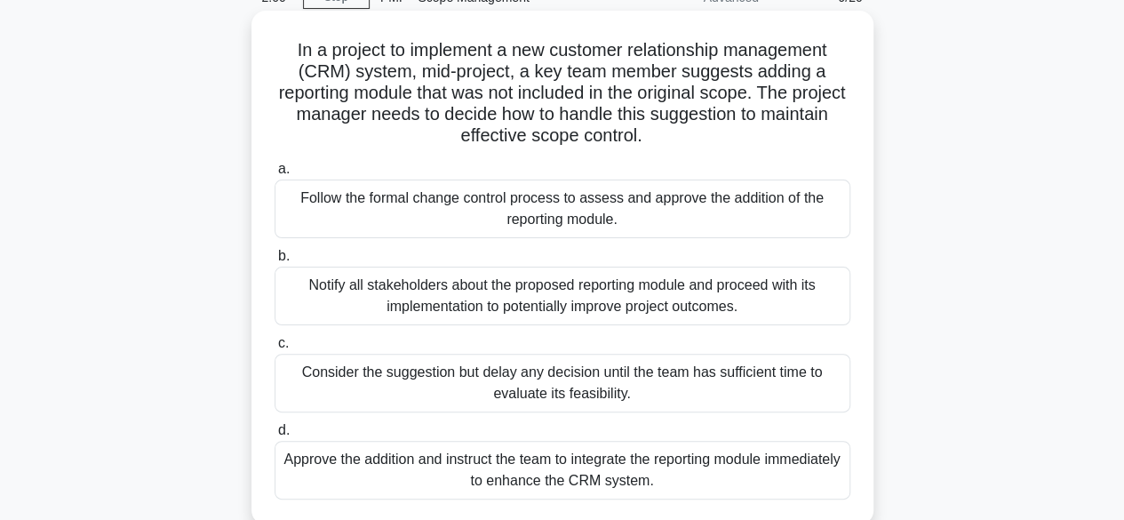
click at [526, 305] on div "Notify all stakeholders about the proposed reporting module and proceed with it…" at bounding box center [562, 295] width 576 height 59
click at [274, 262] on input "b. Notify all stakeholders about the proposed reporting module and proceed with…" at bounding box center [274, 256] width 0 height 12
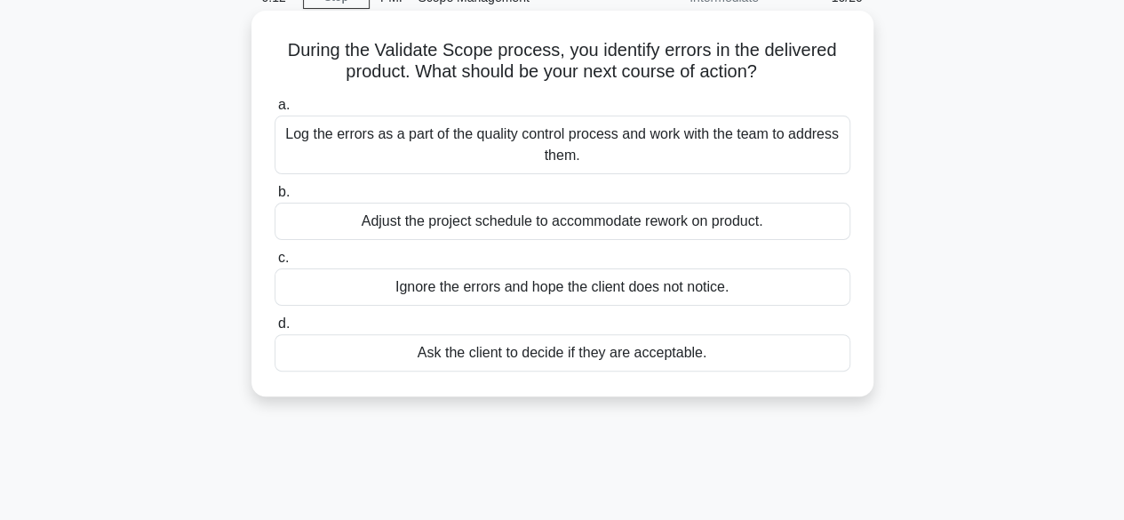
click at [673, 354] on div "Ask the client to decide if they are acceptable." at bounding box center [562, 352] width 576 height 37
click at [274, 330] on input "d. Ask the client to decide if they are acceptable." at bounding box center [274, 324] width 0 height 12
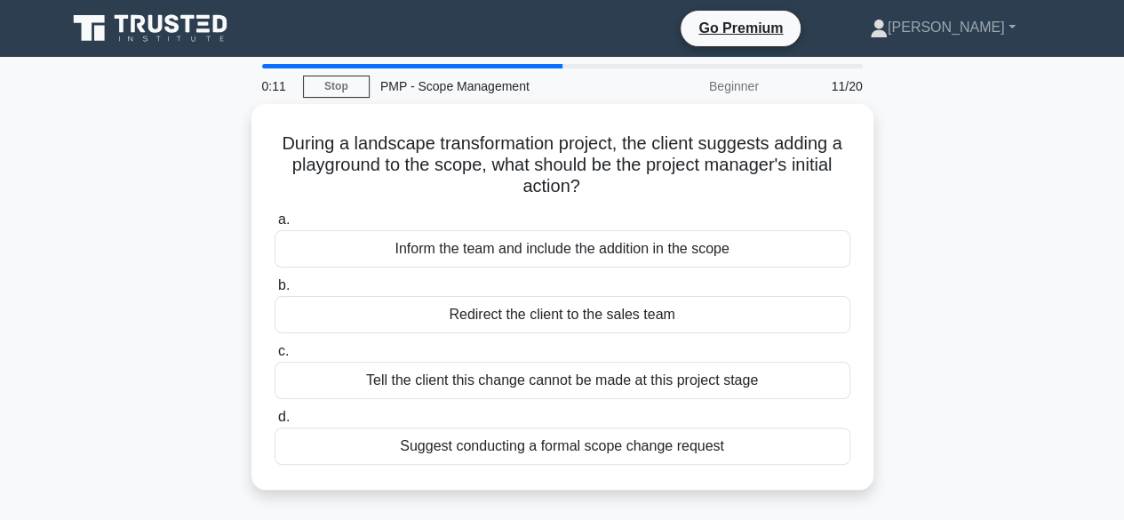
scroll to position [0, 0]
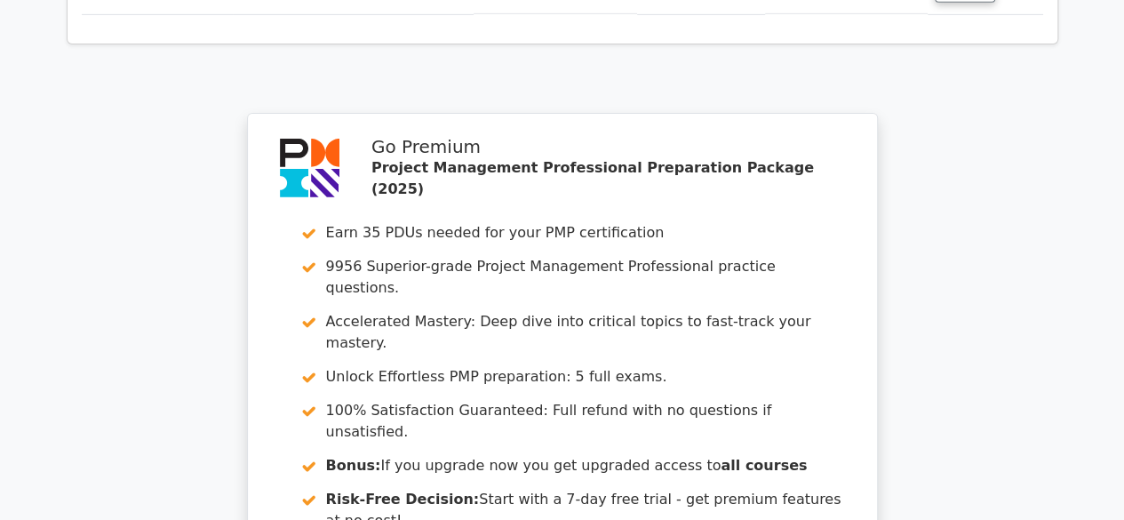
scroll to position [3151, 0]
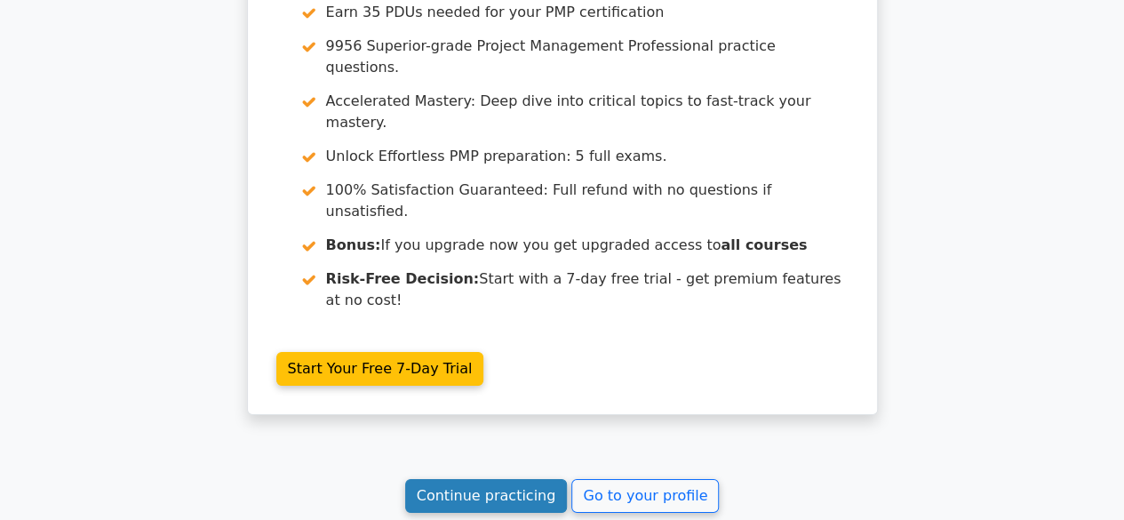
click at [474, 479] on link "Continue practicing" at bounding box center [486, 496] width 163 height 34
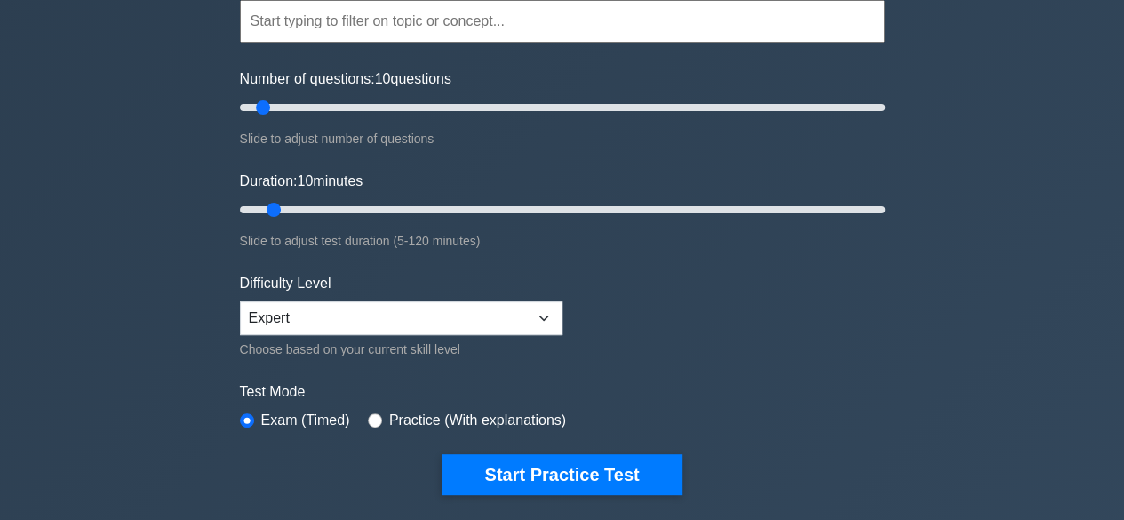
scroll to position [178, 0]
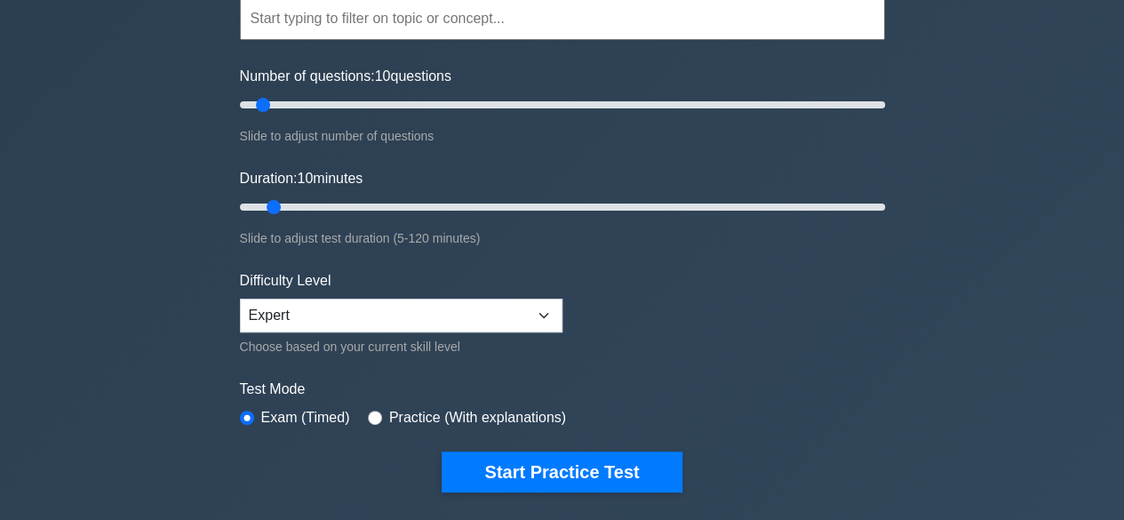
click at [380, 23] on input "text" at bounding box center [562, 18] width 645 height 43
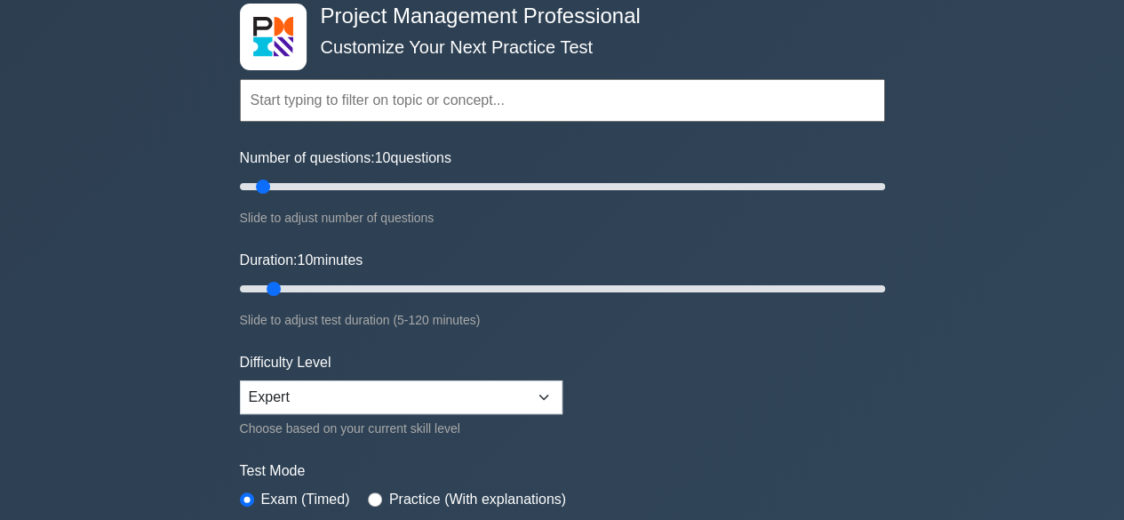
scroll to position [0, 0]
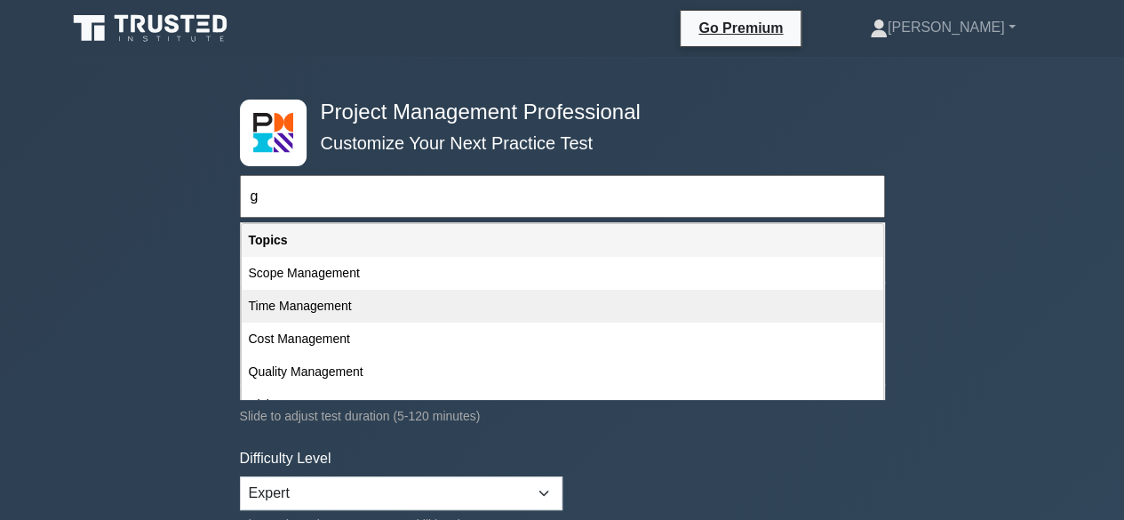
click at [343, 302] on div "Time Management" at bounding box center [562, 306] width 641 height 33
type input "Time Management"
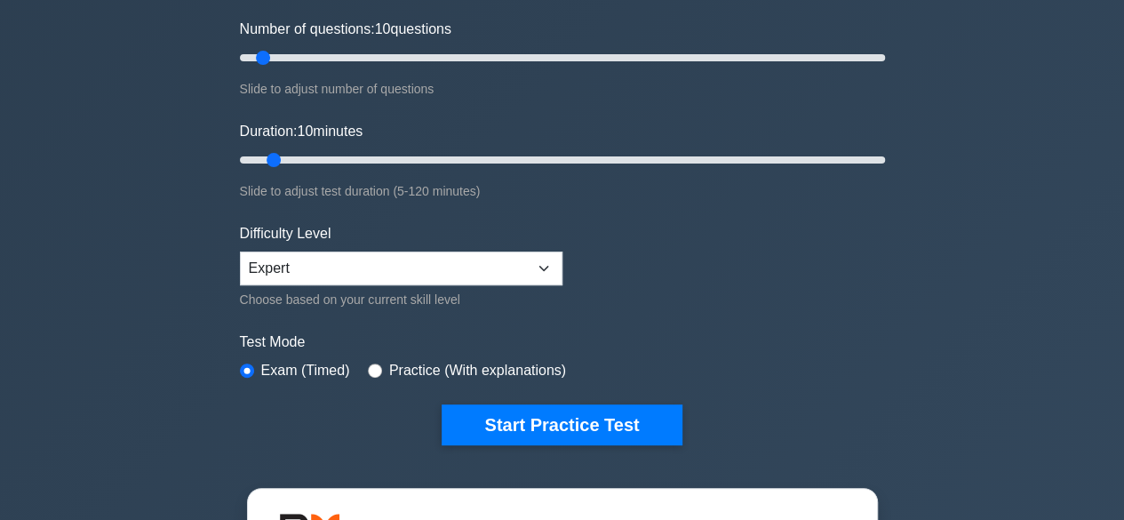
scroll to position [266, 0]
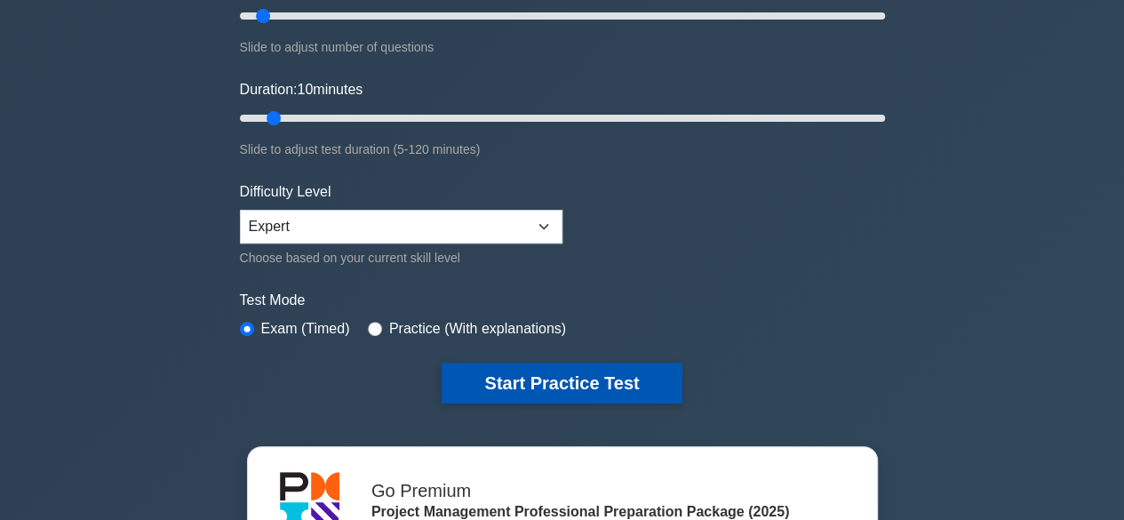
click at [547, 381] on button "Start Practice Test" at bounding box center [561, 382] width 240 height 41
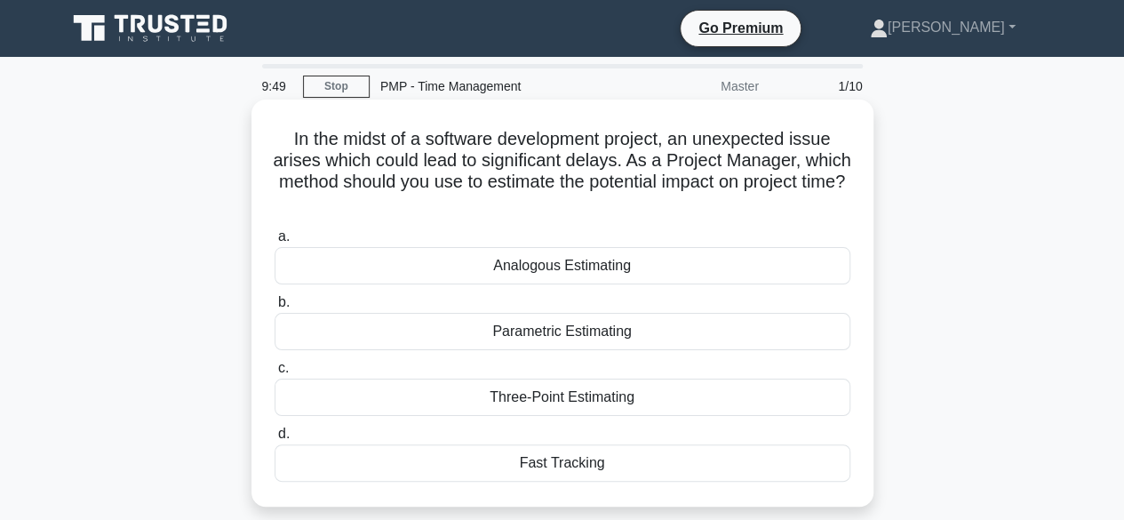
click at [571, 268] on div "Analogous Estimating" at bounding box center [562, 265] width 576 height 37
click at [274, 242] on input "a. Analogous Estimating" at bounding box center [274, 237] width 0 height 12
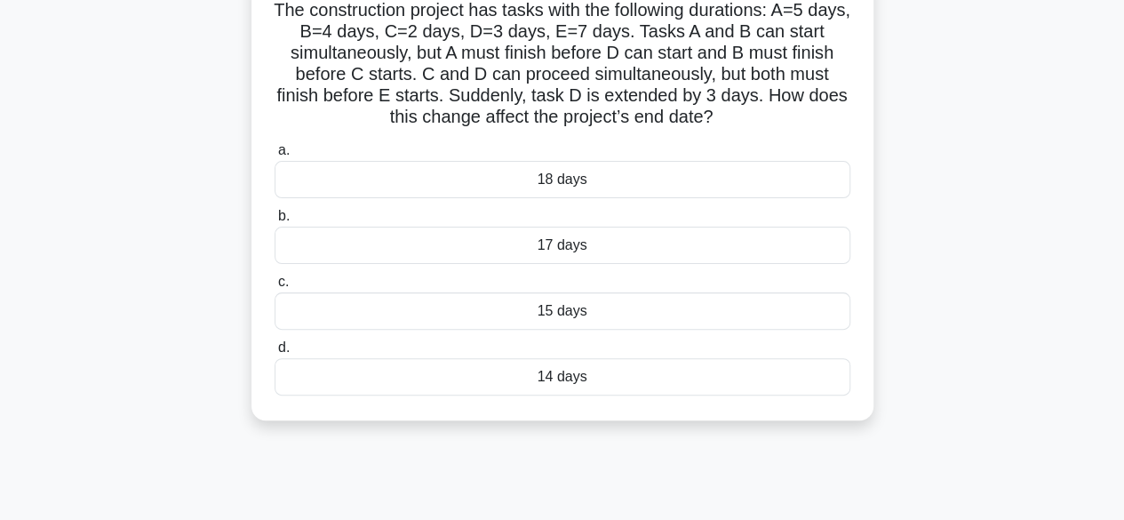
scroll to position [89, 0]
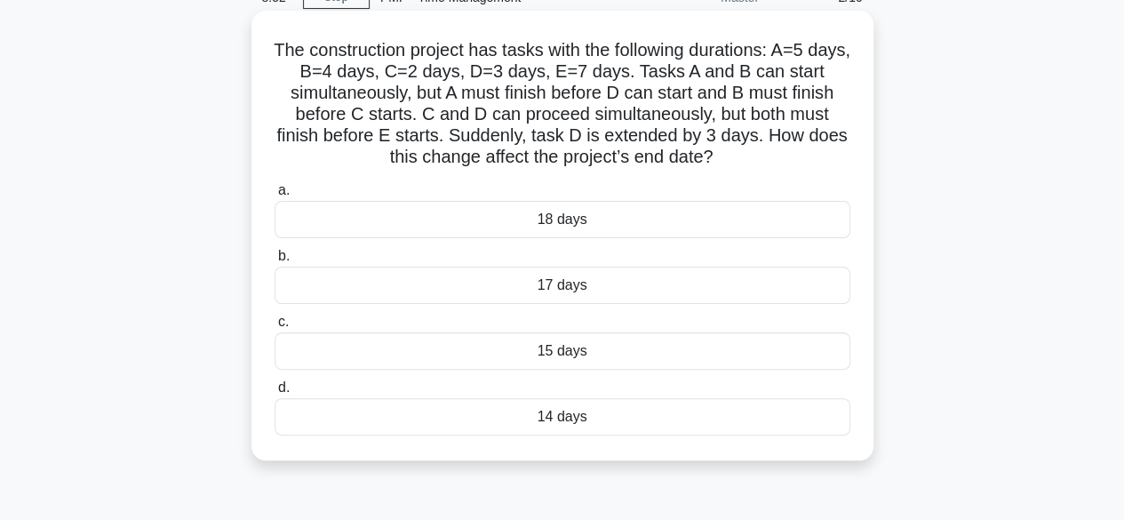
click at [594, 217] on div "18 days" at bounding box center [562, 219] width 576 height 37
click at [274, 196] on input "a. 18 days" at bounding box center [274, 191] width 0 height 12
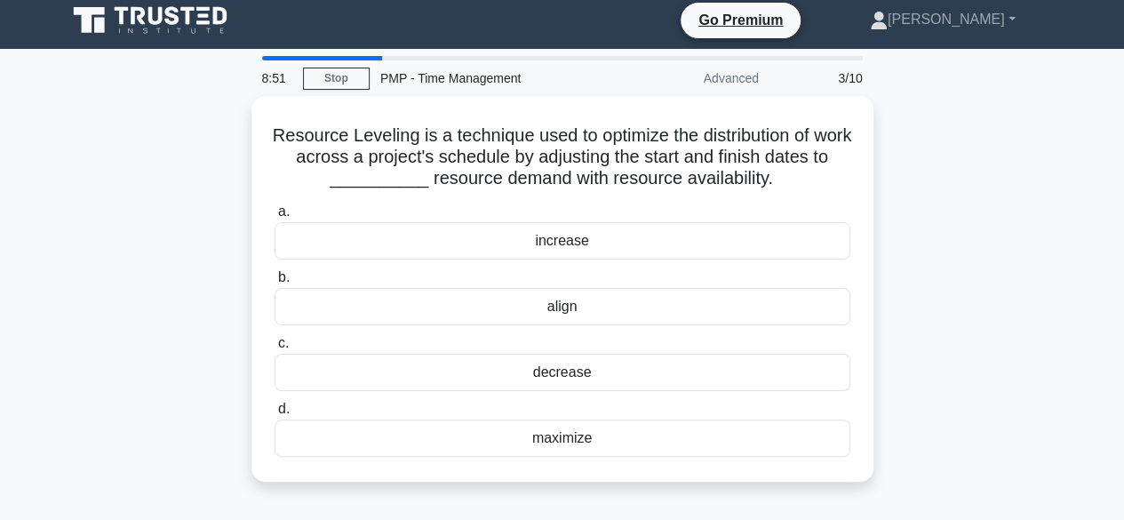
scroll to position [0, 0]
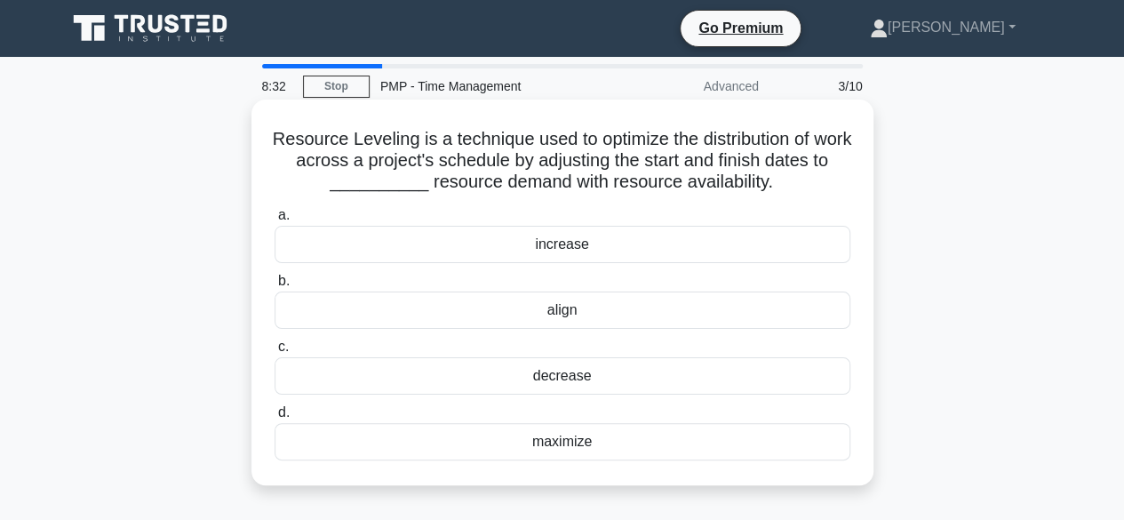
click at [608, 246] on div "increase" at bounding box center [562, 244] width 576 height 37
click at [274, 221] on input "a. increase" at bounding box center [274, 216] width 0 height 12
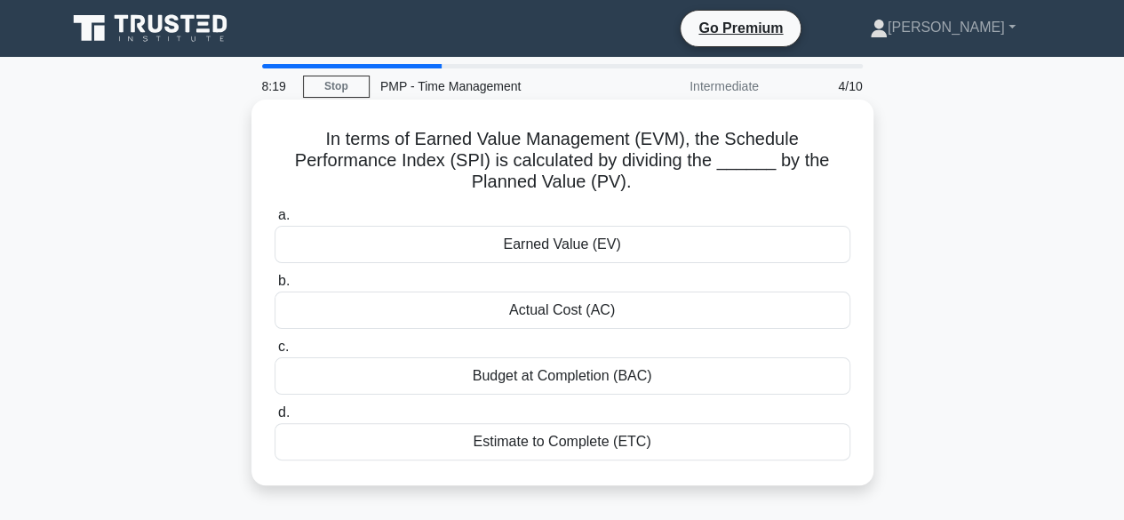
click at [621, 248] on div "Earned Value (EV)" at bounding box center [562, 244] width 576 height 37
click at [274, 221] on input "a. Earned Value (EV)" at bounding box center [274, 216] width 0 height 12
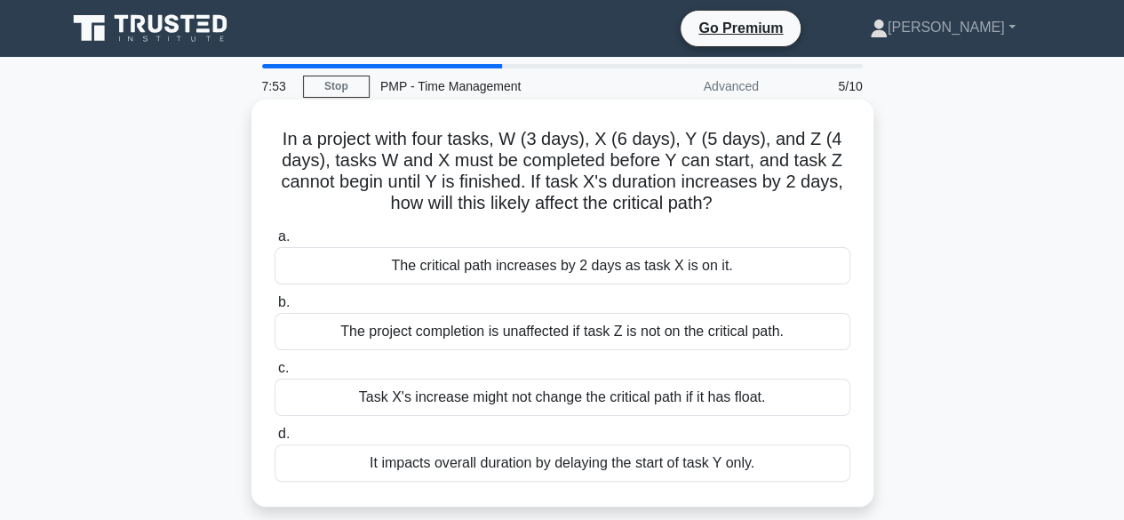
click at [545, 331] on div "The project completion is unaffected if task Z is not on the critical path." at bounding box center [562, 331] width 576 height 37
click at [274, 308] on input "b. The project completion is unaffected if task Z is not on the critical path." at bounding box center [274, 303] width 0 height 12
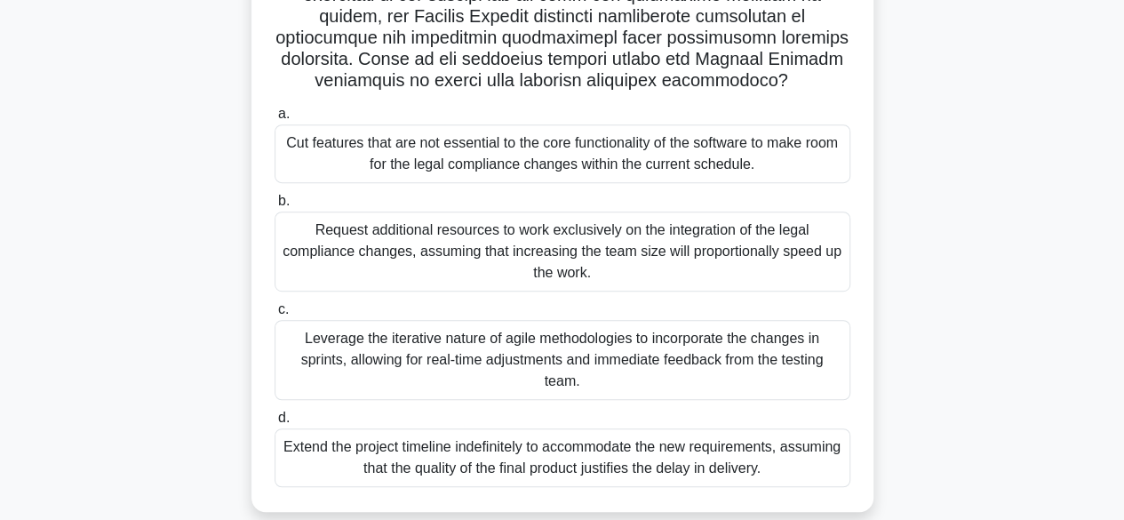
scroll to position [351, 0]
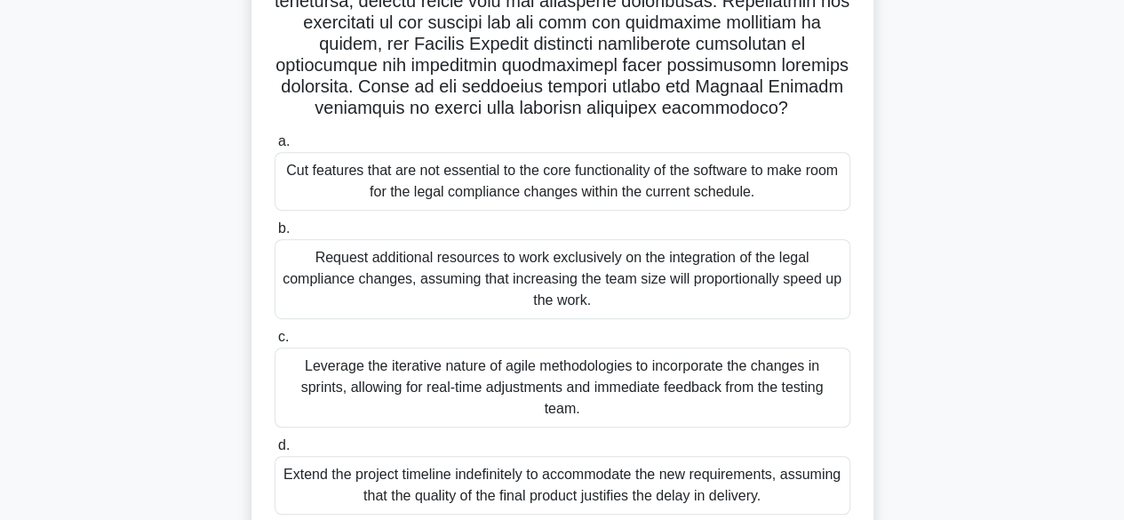
click at [531, 191] on div "Cut features that are not essential to the core functionality of the software t…" at bounding box center [562, 181] width 576 height 59
click at [274, 147] on input "a. Cut features that are not essential to the core functionality of the softwar…" at bounding box center [274, 142] width 0 height 12
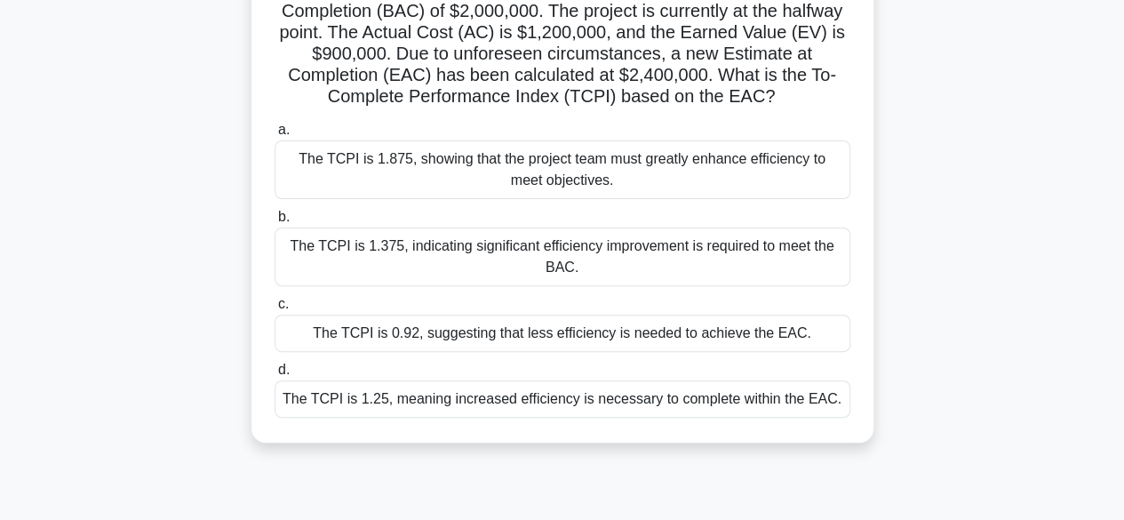
scroll to position [178, 0]
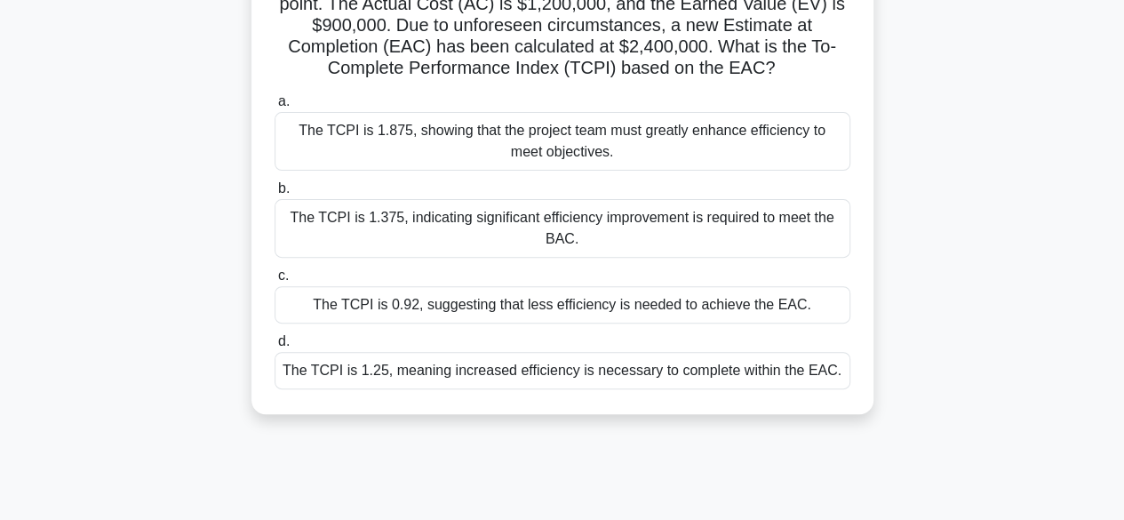
click at [508, 308] on div "The TCPI is 0.92, suggesting that less efficiency is needed to achieve the EAC." at bounding box center [562, 304] width 576 height 37
click at [274, 282] on input "c. The TCPI is 0.92, suggesting that less efficiency is needed to achieve the E…" at bounding box center [274, 276] width 0 height 12
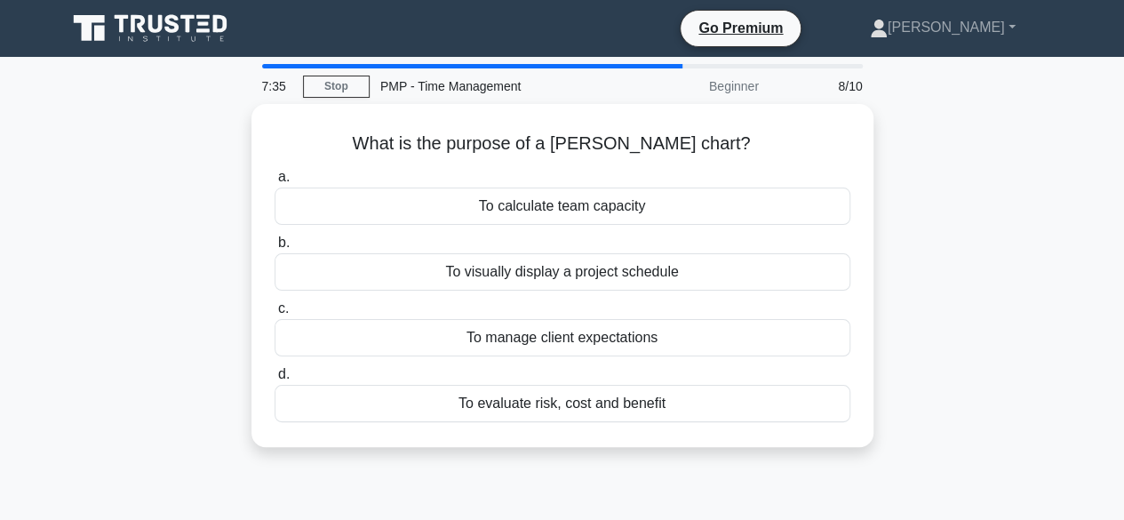
scroll to position [0, 0]
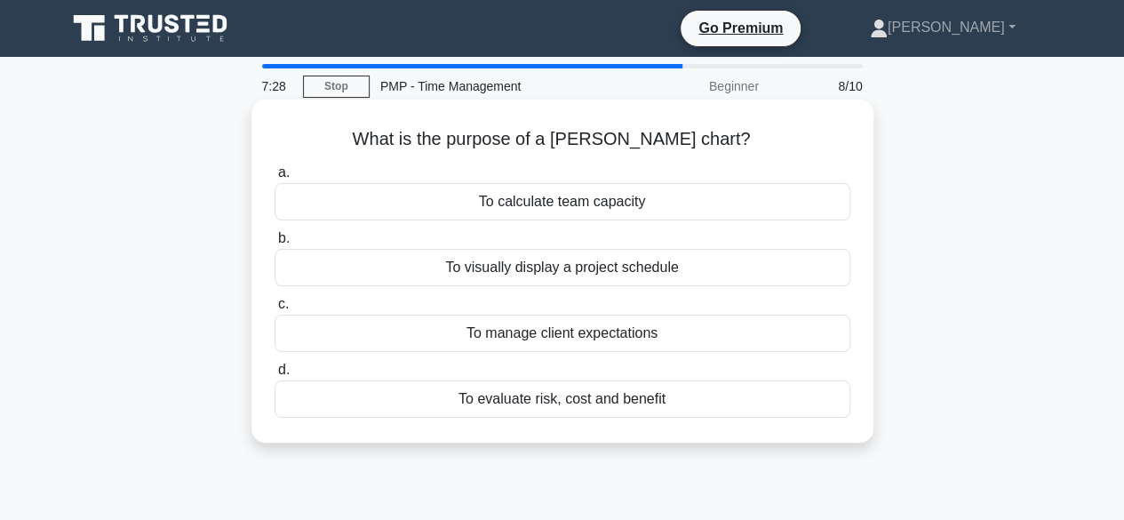
click at [512, 401] on div "To evaluate risk, cost and benefit" at bounding box center [562, 398] width 576 height 37
click at [274, 376] on input "d. To evaluate risk, cost and benefit" at bounding box center [274, 370] width 0 height 12
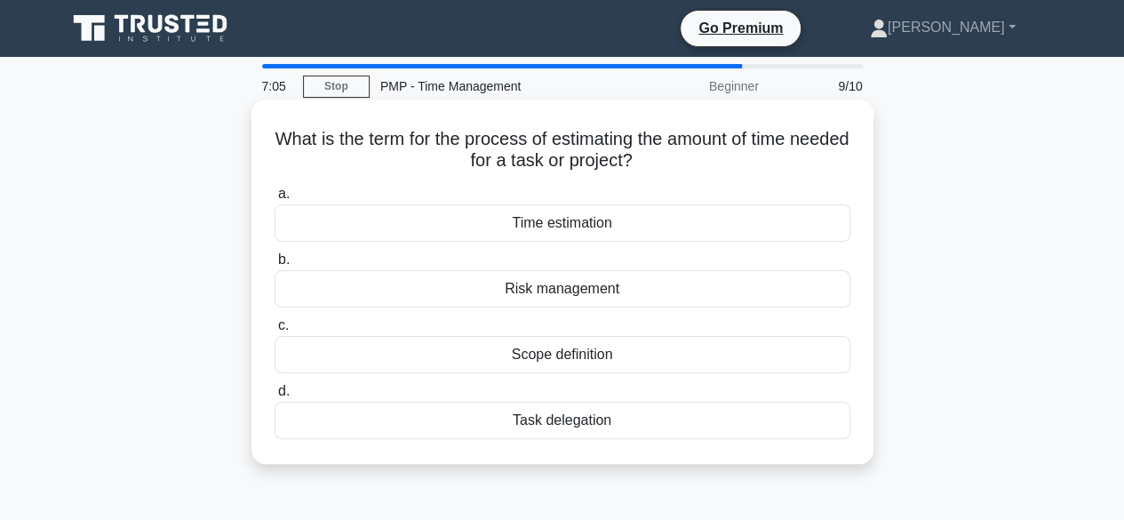
click at [559, 418] on div "Task delegation" at bounding box center [562, 419] width 576 height 37
click at [274, 397] on input "d. Task delegation" at bounding box center [274, 391] width 0 height 12
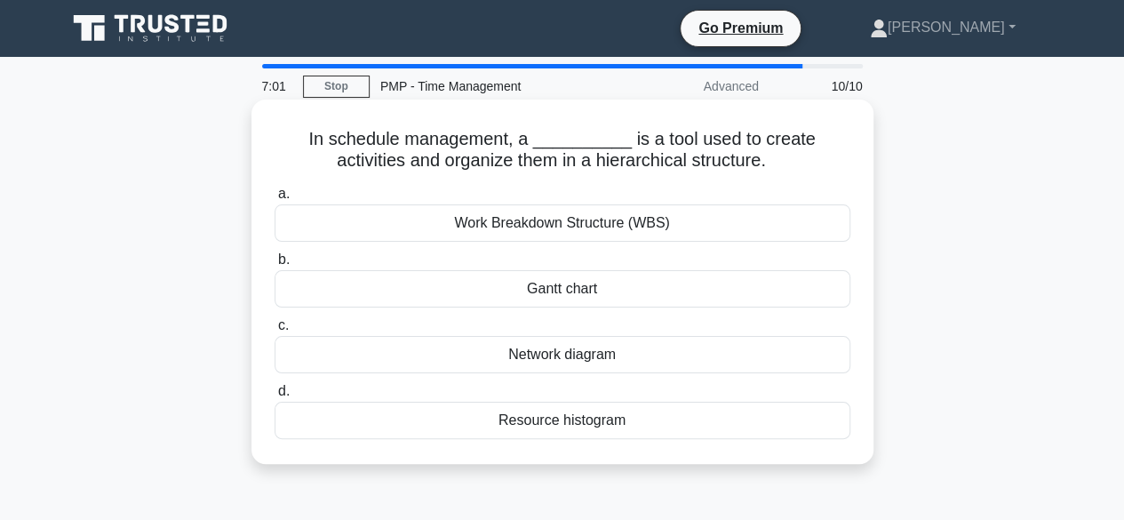
click at [560, 226] on div "Work Breakdown Structure (WBS)" at bounding box center [562, 222] width 576 height 37
click at [274, 200] on input "a. Work Breakdown Structure (WBS)" at bounding box center [274, 194] width 0 height 12
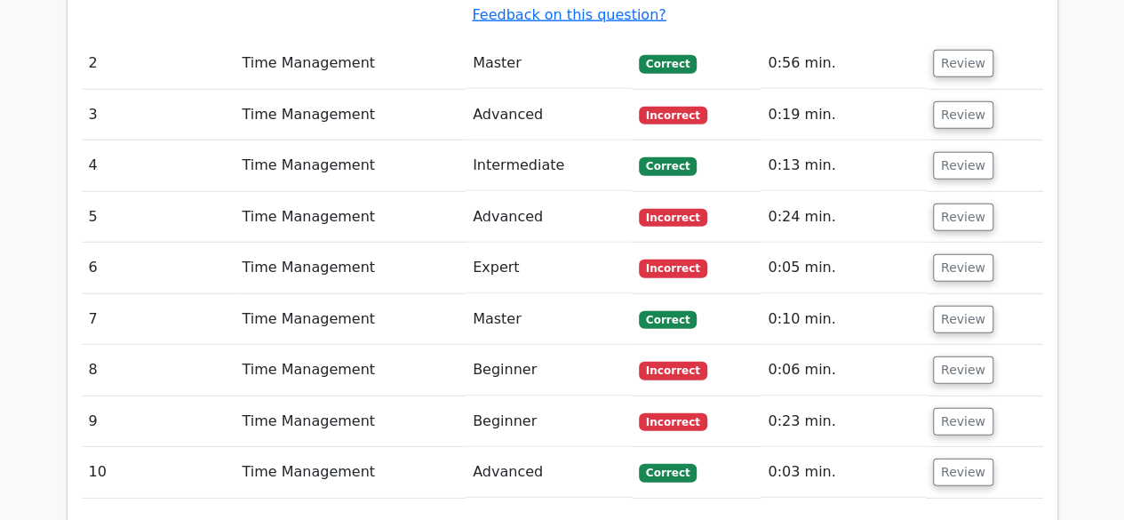
scroll to position [2487, 0]
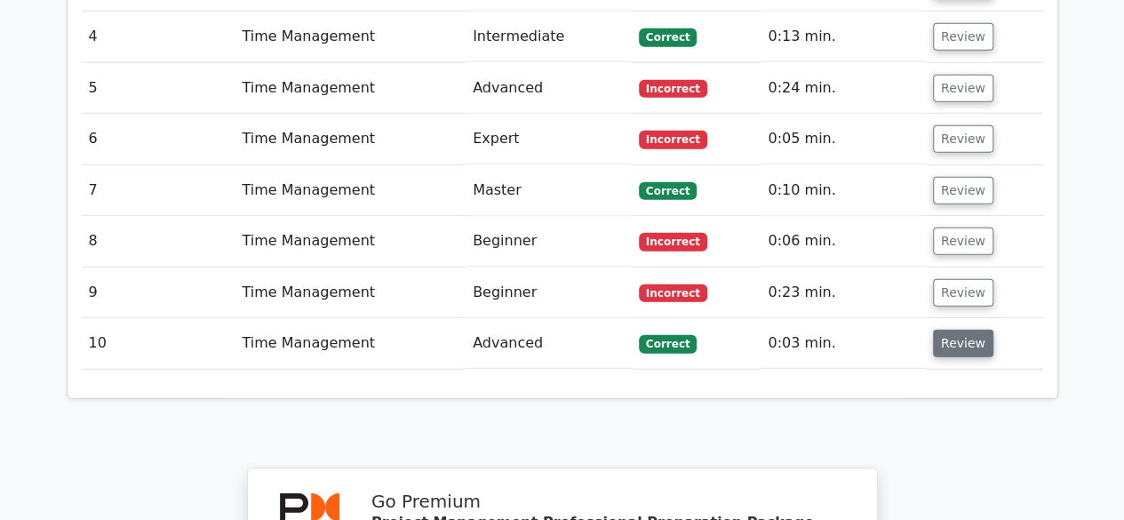
click at [936, 330] on button "Review" at bounding box center [963, 344] width 60 height 28
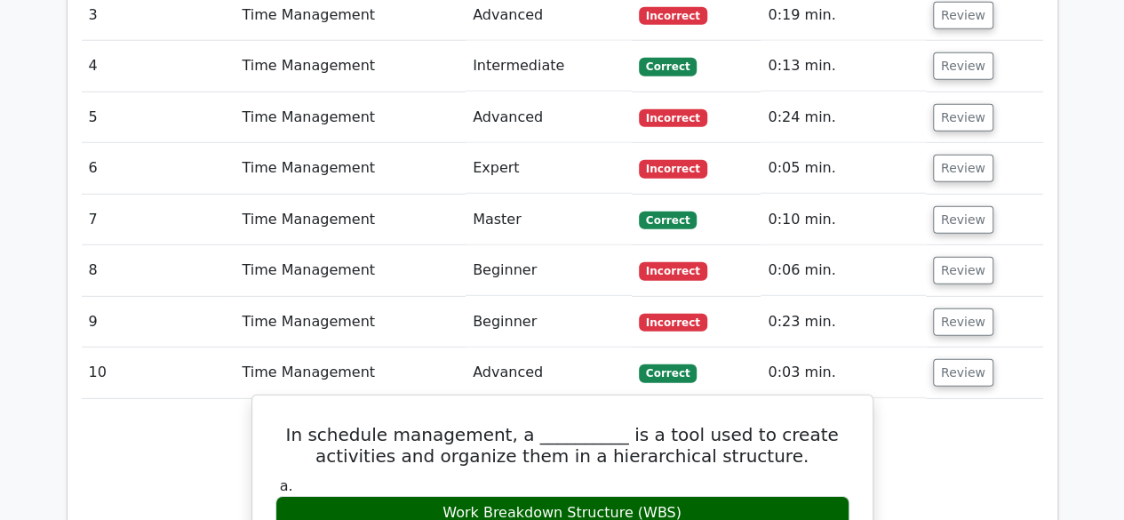
scroll to position [2398, 0]
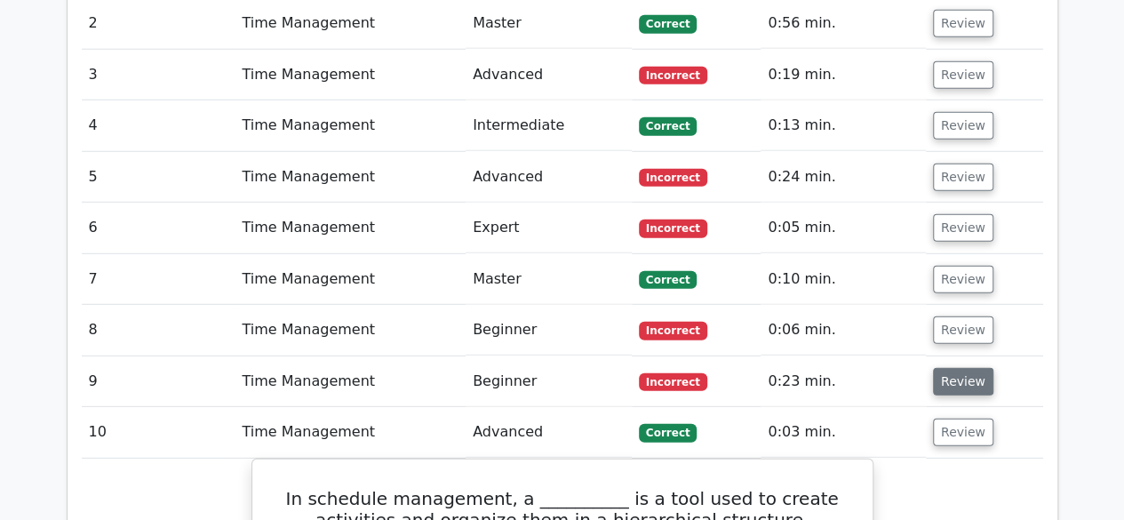
click at [943, 368] on button "Review" at bounding box center [963, 382] width 60 height 28
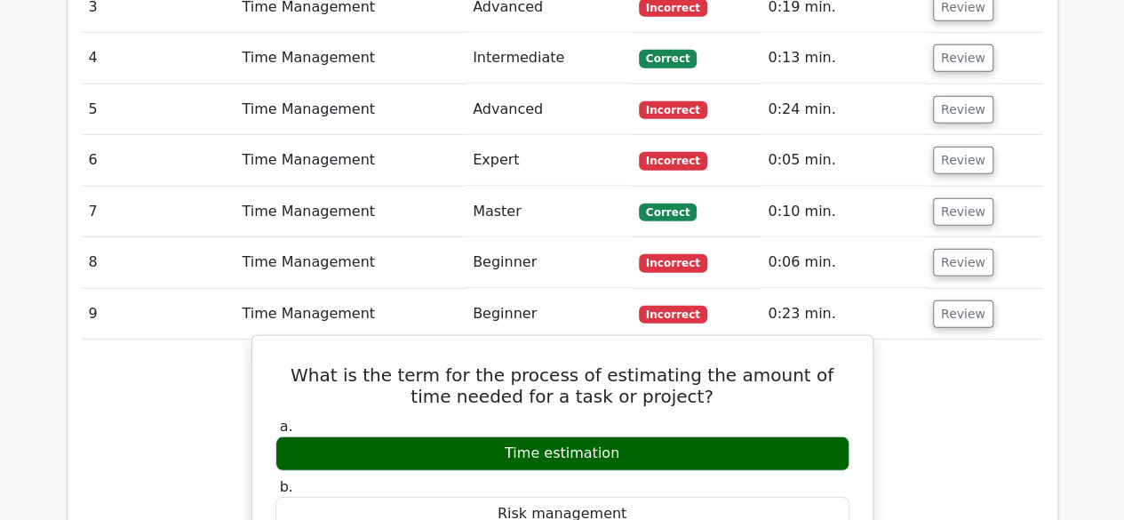
scroll to position [2309, 0]
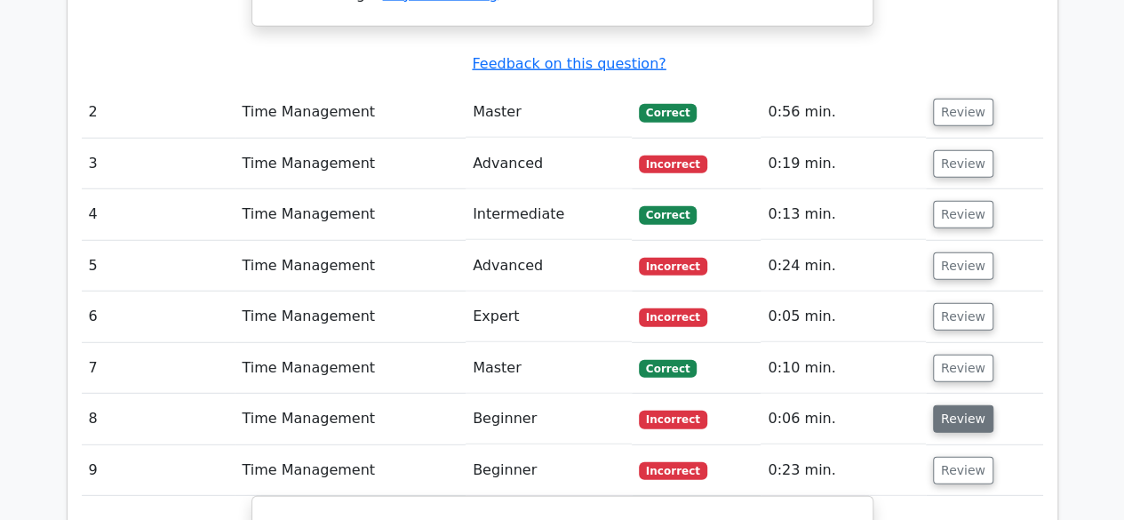
click at [941, 405] on button "Review" at bounding box center [963, 419] width 60 height 28
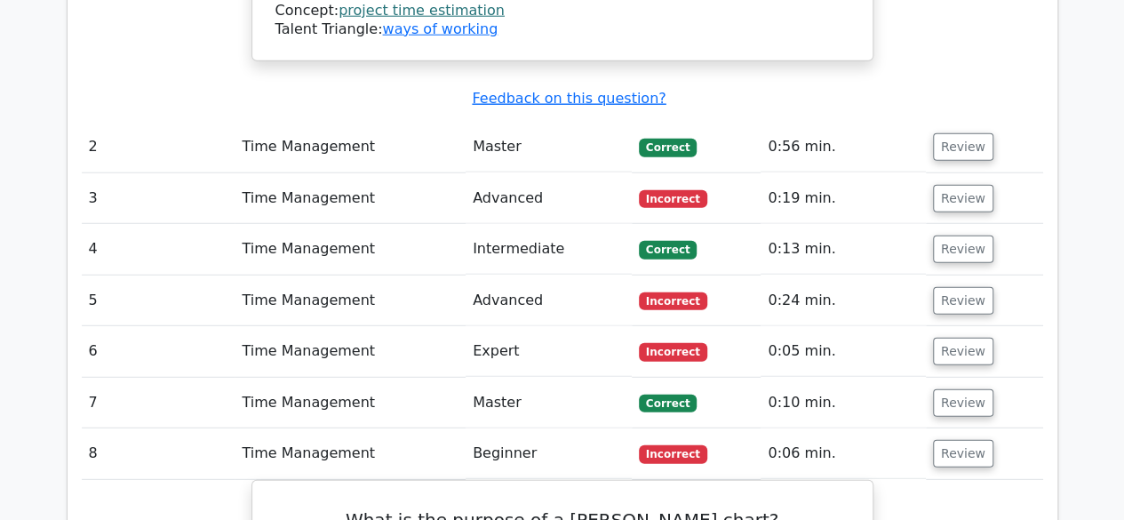
scroll to position [2220, 0]
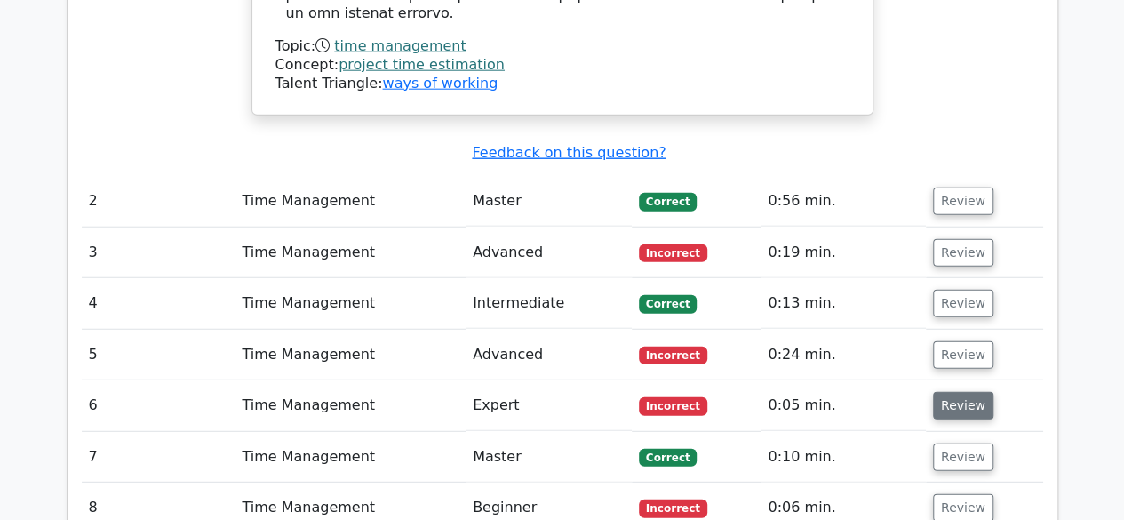
click at [954, 392] on button "Review" at bounding box center [963, 406] width 60 height 28
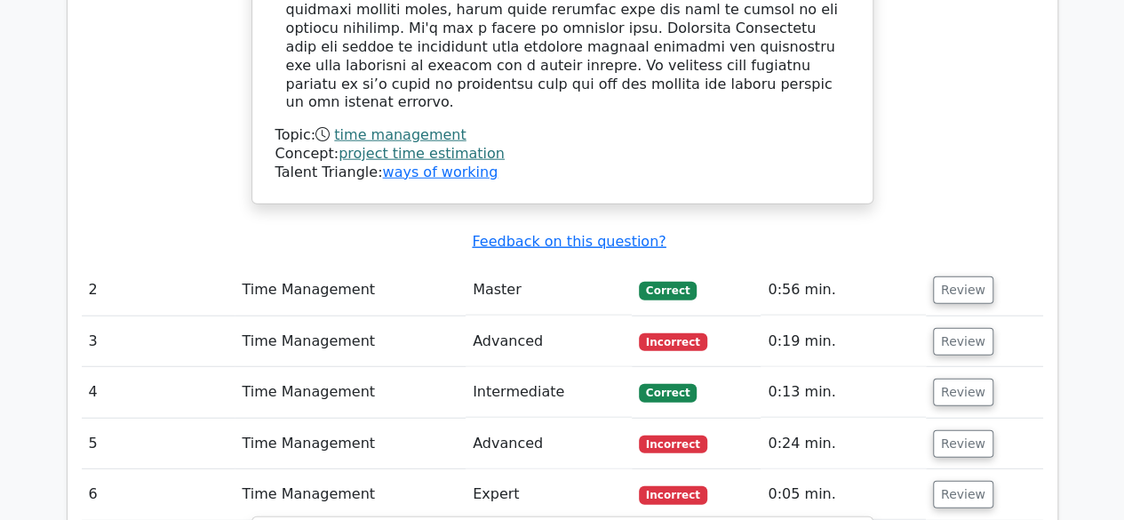
scroll to position [2043, 0]
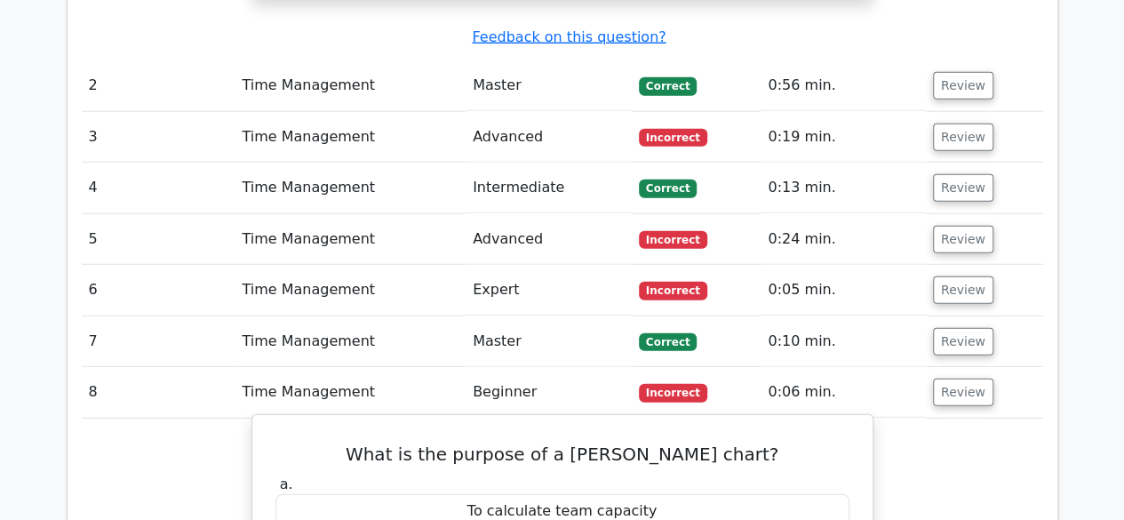
scroll to position [2309, 0]
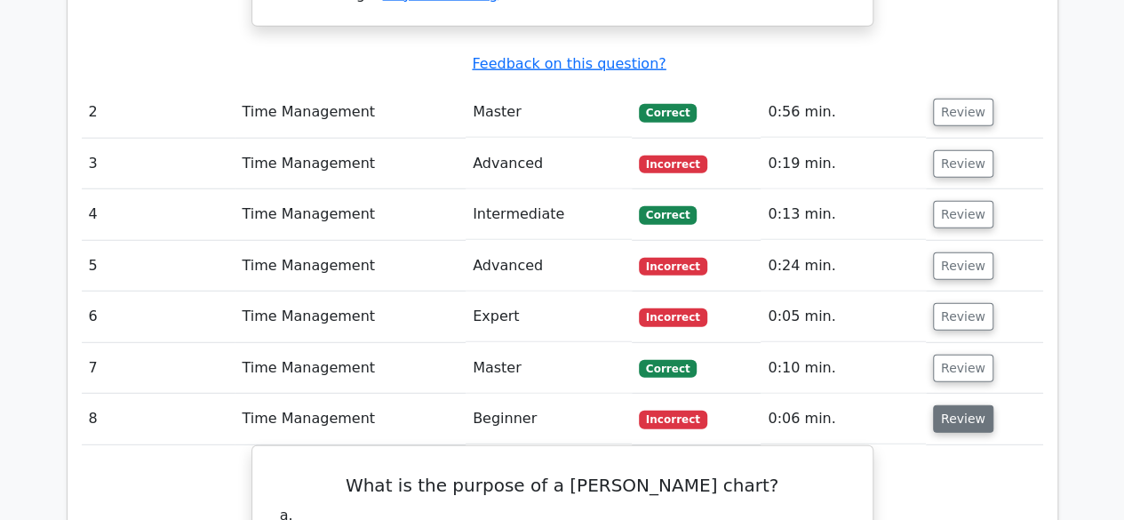
click at [952, 405] on button "Review" at bounding box center [963, 419] width 60 height 28
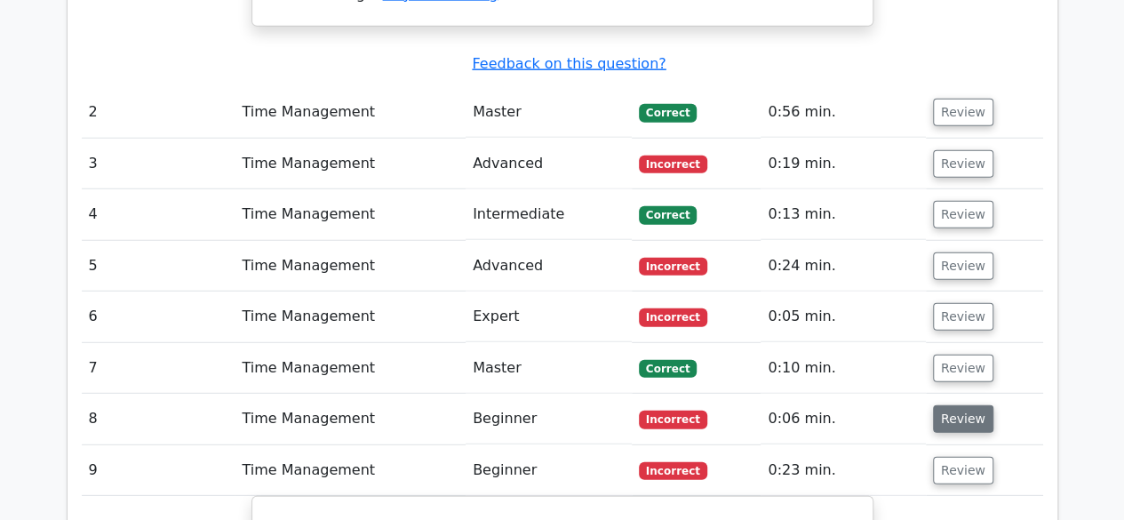
click at [952, 405] on button "Review" at bounding box center [963, 419] width 60 height 28
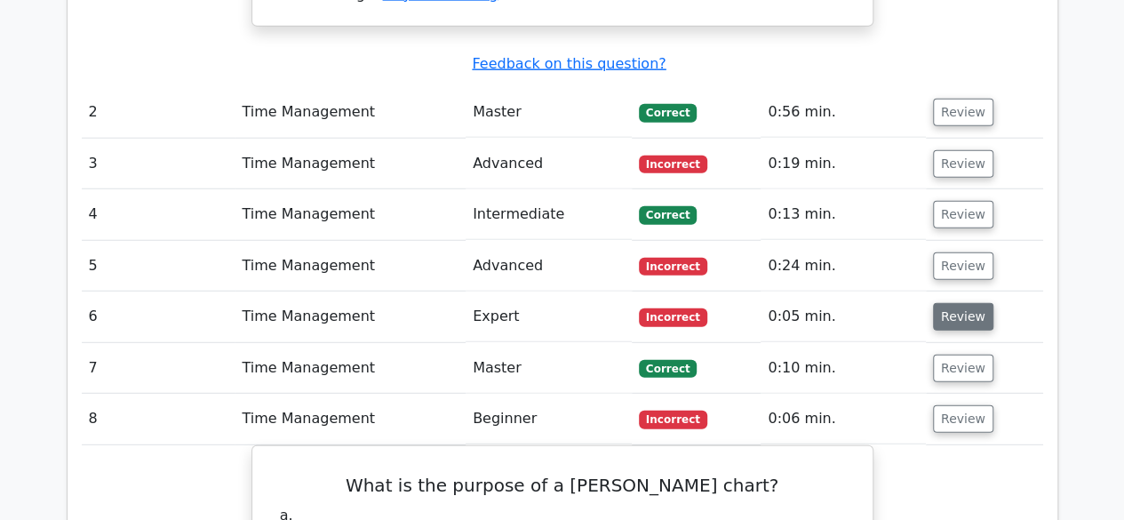
click at [949, 303] on button "Review" at bounding box center [963, 317] width 60 height 28
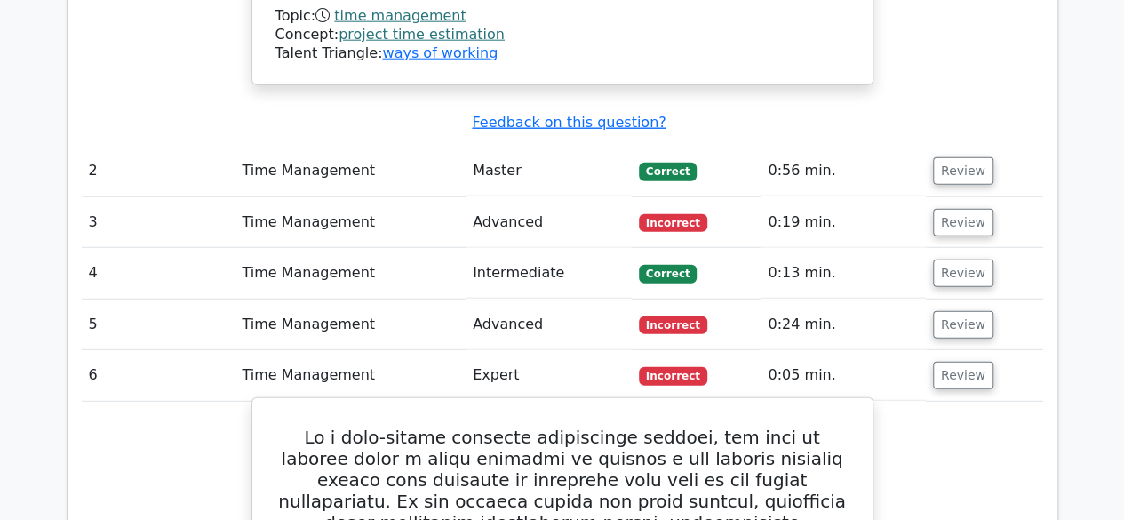
scroll to position [2220, 0]
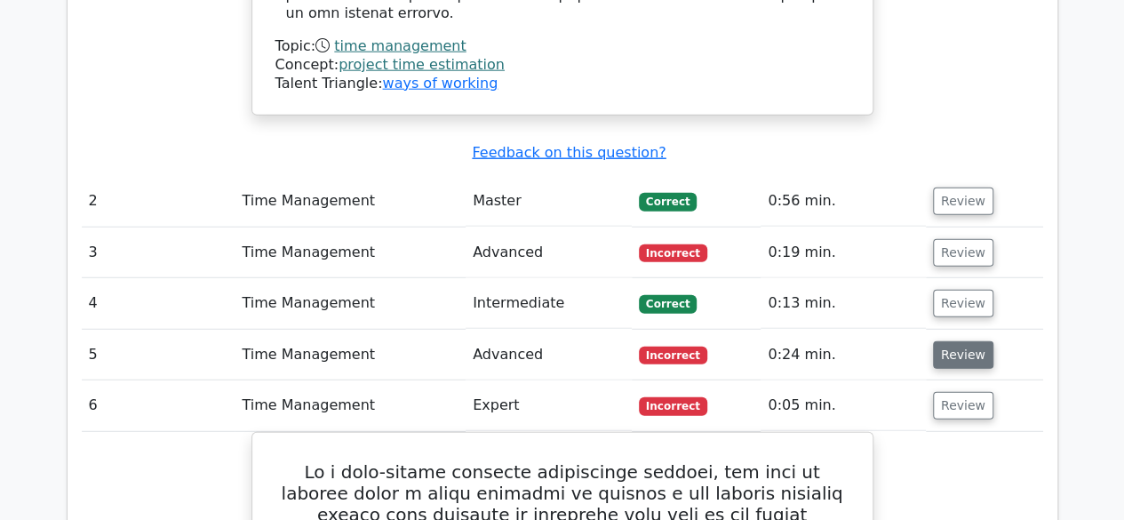
click at [946, 341] on button "Review" at bounding box center [963, 355] width 60 height 28
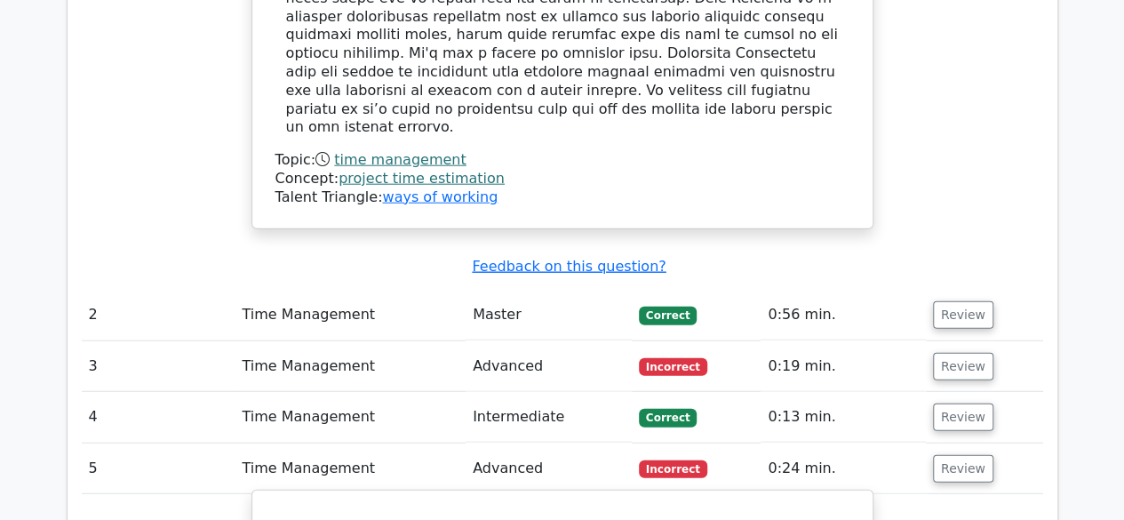
scroll to position [2043, 0]
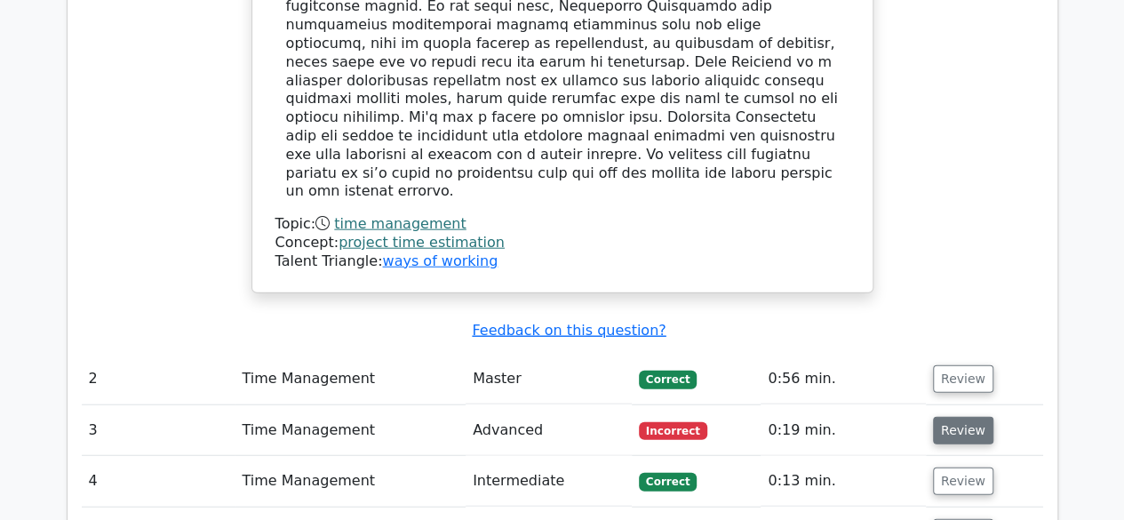
click at [944, 417] on button "Review" at bounding box center [963, 431] width 60 height 28
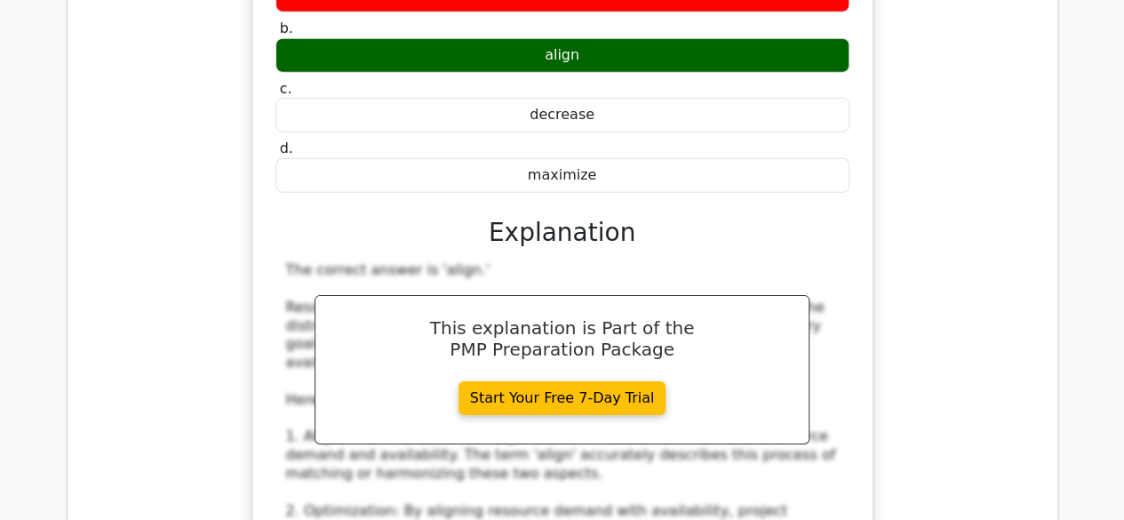
scroll to position [2309, 0]
